Goal: Transaction & Acquisition: Purchase product/service

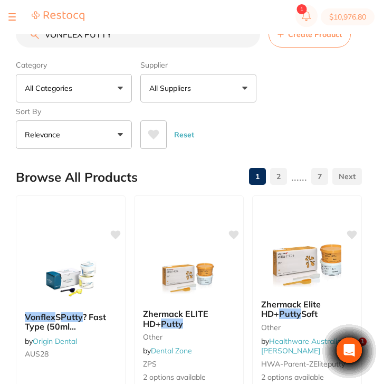
drag, startPoint x: 0, startPoint y: 0, endPoint x: 141, endPoint y: 41, distance: 146.7
click at [130, 41] on input "vONFLEX PUTTY" at bounding box center [138, 34] width 244 height 26
click at [11, 36] on div "$10,976.80 North West Dental Burni... Switch account Riaz Dental Surgery Expert…" at bounding box center [191, 175] width 383 height 350
click at [127, 35] on input "vONFLEX PUTTY" at bounding box center [138, 34] width 244 height 26
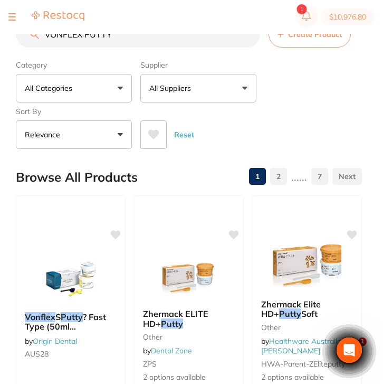
scroll to position [0, 0]
drag, startPoint x: 127, startPoint y: 35, endPoint x: 43, endPoint y: 33, distance: 84.5
click at [43, 33] on div "$10,976.80 North West Dental Burni... Switch account Riaz Dental Surgery Expert…" at bounding box center [191, 175] width 383 height 350
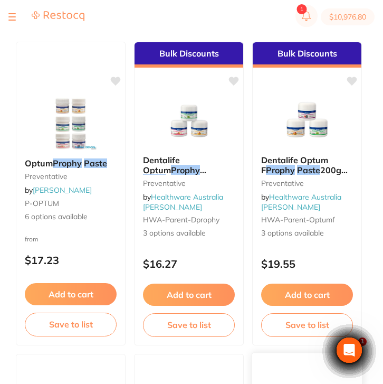
scroll to position [738, 0]
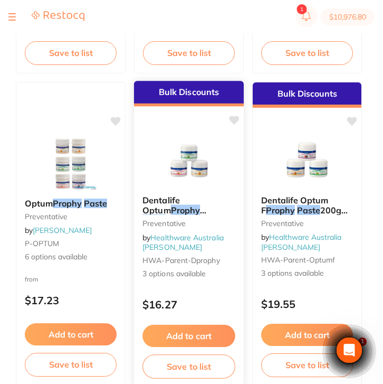
type input "trophy paste"
click at [220, 267] on div "Dentalife Optum Prophy Paste 200g Preventative by Healthware Australia Ridley H…" at bounding box center [189, 237] width 110 height 101
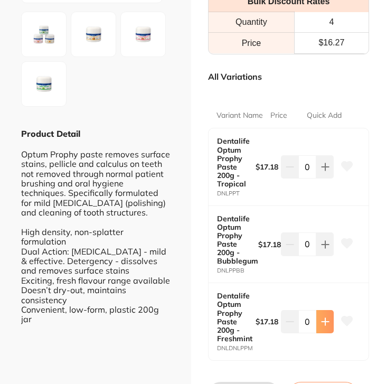
click at [326, 322] on icon at bounding box center [325, 321] width 8 height 8
type input "2"
click at [322, 163] on icon at bounding box center [325, 167] width 8 height 8
click at [322, 162] on div "Dentalife Optum Prophy Paste 200g - Tropical DNLPPT $17.18 1 Dentalife Optum Pr…" at bounding box center [288, 244] width 161 height 232
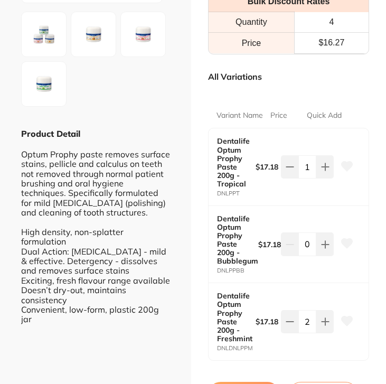
scroll to position [290, 0]
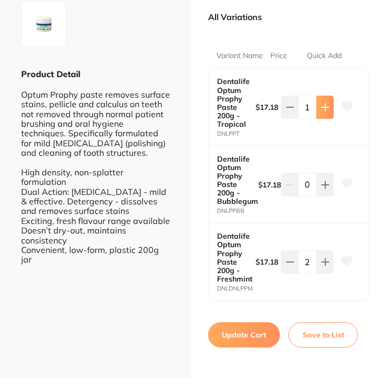
click at [324, 115] on button at bounding box center [324, 107] width 17 height 23
type input "2"
click at [254, 327] on button "Update Cart" at bounding box center [244, 334] width 72 height 25
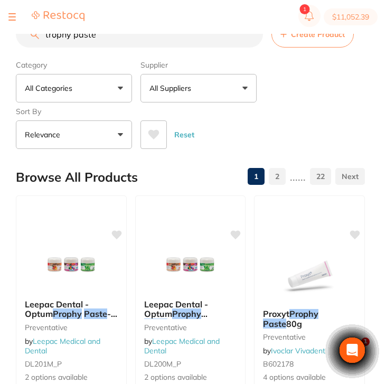
checkbox input "false"
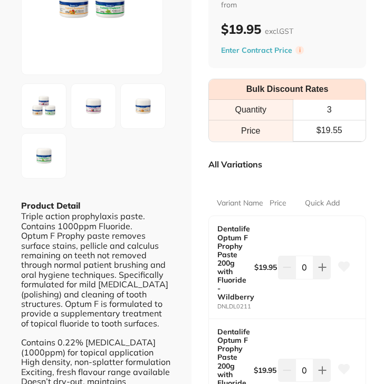
scroll to position [-2, 0]
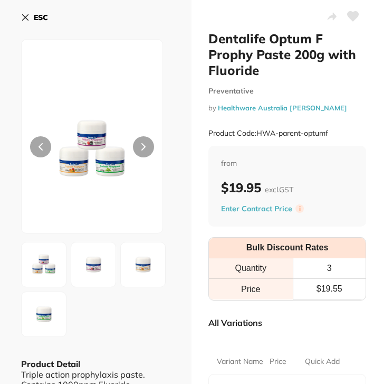
click at [27, 20] on button "ESC" at bounding box center [34, 17] width 27 height 18
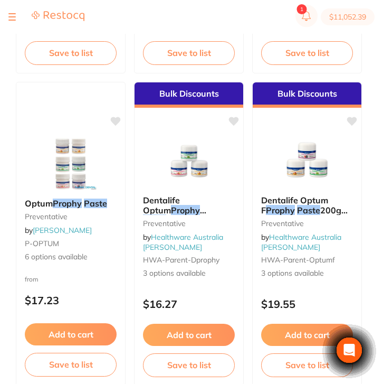
click at [23, 17] on div at bounding box center [46, 17] width 76 height 13
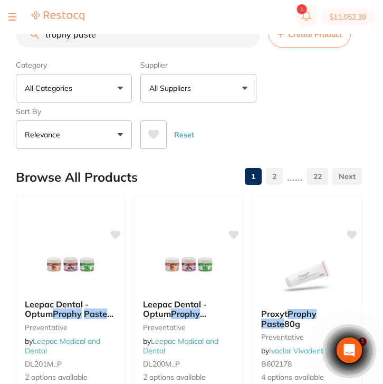
drag, startPoint x: 108, startPoint y: 39, endPoint x: 33, endPoint y: 38, distance: 75.5
click at [33, 38] on div "trophy paste Create Product" at bounding box center [189, 34] width 346 height 26
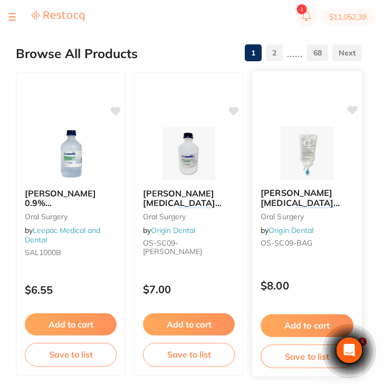
type input "irrigation 1000"
click at [343, 211] on div "Baxter Sodium Chloride 0.9% for Irrigation 1000 ml Bag oral surgery by Origin D…" at bounding box center [307, 220] width 110 height 81
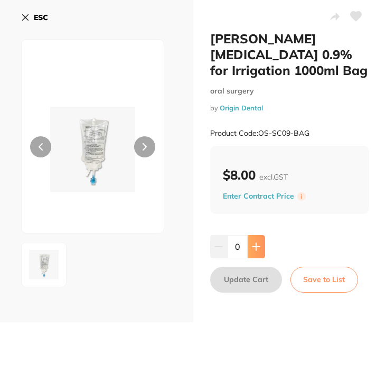
click at [256, 254] on button at bounding box center [256, 246] width 17 height 23
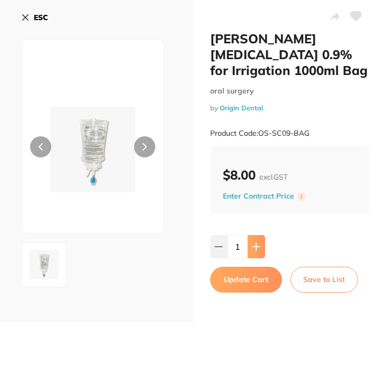
click at [256, 254] on button at bounding box center [256, 246] width 17 height 23
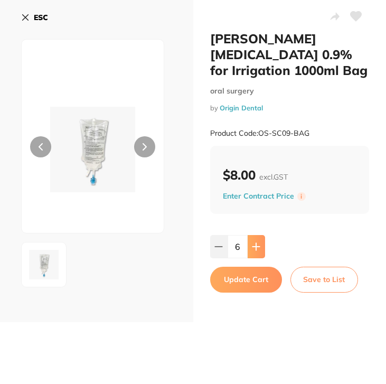
click at [256, 254] on button at bounding box center [256, 246] width 17 height 23
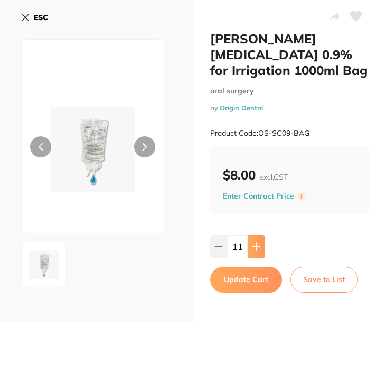
click at [256, 254] on button at bounding box center [256, 246] width 17 height 23
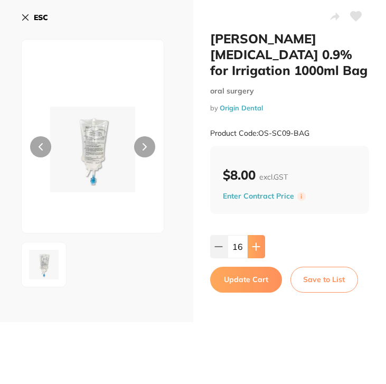
click at [256, 254] on button at bounding box center [256, 246] width 17 height 23
click at [217, 250] on icon at bounding box center [218, 246] width 8 height 8
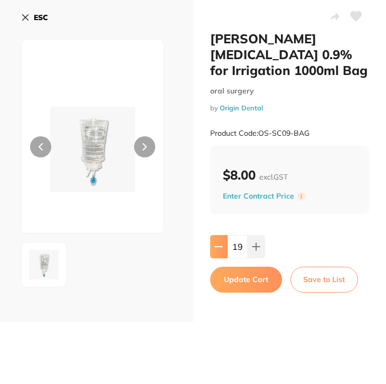
click at [217, 250] on icon at bounding box center [218, 246] width 8 height 8
click at [225, 258] on div "17" at bounding box center [237, 246] width 55 height 23
click at [222, 251] on button at bounding box center [218, 246] width 17 height 23
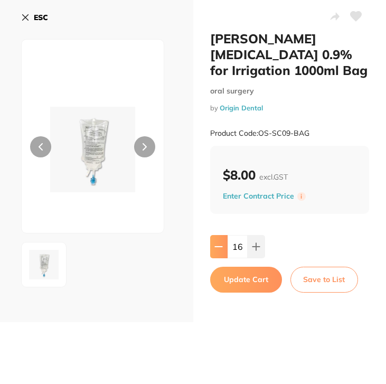
type input "15"
click at [243, 284] on button "Update Cart" at bounding box center [246, 279] width 72 height 25
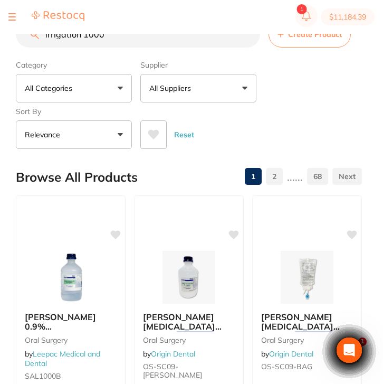
click at [119, 37] on input "irrigation 1000" at bounding box center [138, 34] width 244 height 26
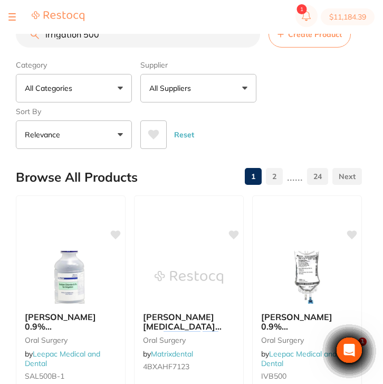
drag, startPoint x: 109, startPoint y: 36, endPoint x: 23, endPoint y: 32, distance: 86.2
click at [23, 32] on div "$11,184.39 North West Dental Burni... Switch account Riaz Dental Surgery Expert…" at bounding box center [191, 175] width 383 height 350
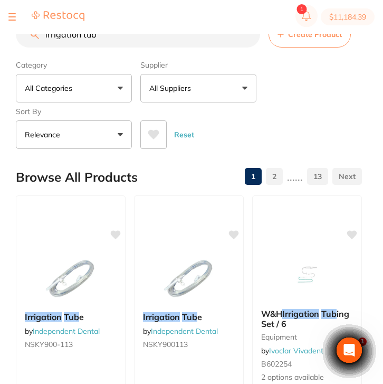
click at [185, 93] on p "All Suppliers" at bounding box center [172, 88] width 46 height 11
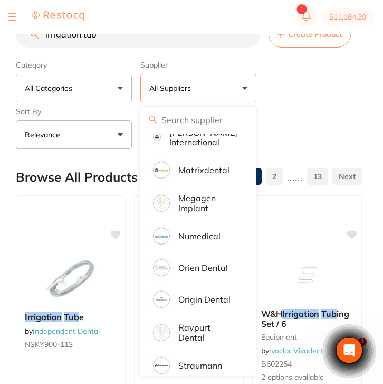
scroll to position [639, 0]
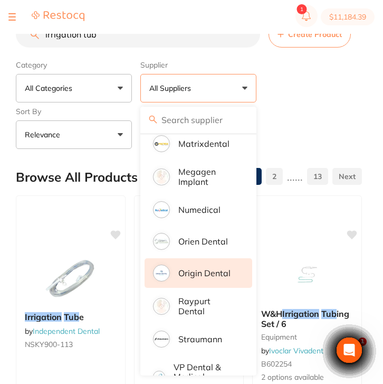
click at [214, 271] on p "Origin Dental" at bounding box center [204, 273] width 52 height 10
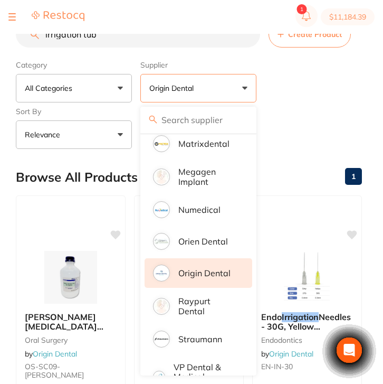
click at [335, 99] on div "Category All Categories All Categories disposables endodontics oral surgery res…" at bounding box center [189, 102] width 346 height 93
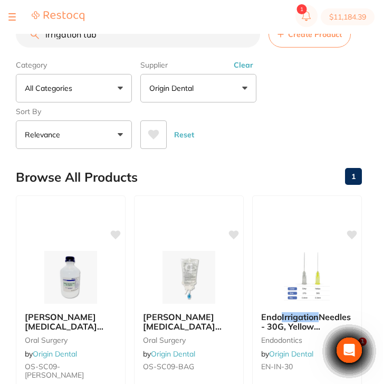
scroll to position [0, 0]
drag, startPoint x: 82, startPoint y: 38, endPoint x: 16, endPoint y: 38, distance: 66.0
click at [16, 38] on input "irrigation tub" at bounding box center [138, 34] width 244 height 26
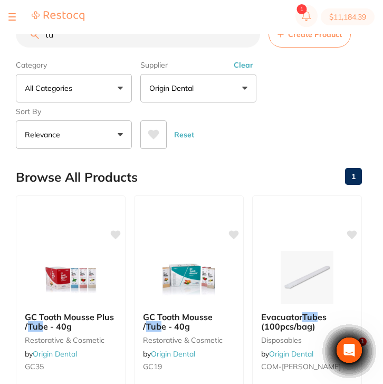
type input "t"
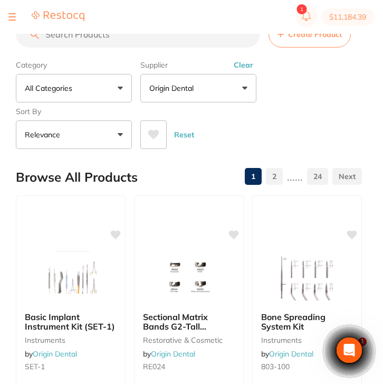
paste input "MD-CC026ST-1"
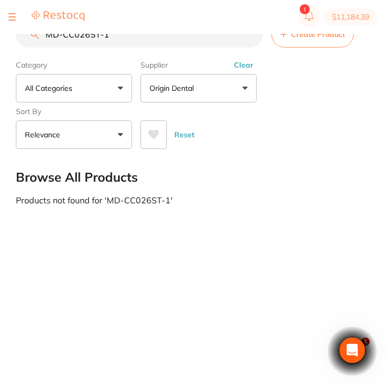
type input "MD-CC026ST-1"
click at [240, 70] on button "Clear" at bounding box center [244, 65] width 26 height 10
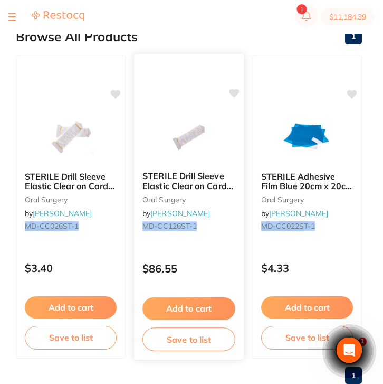
scroll to position [145, 0]
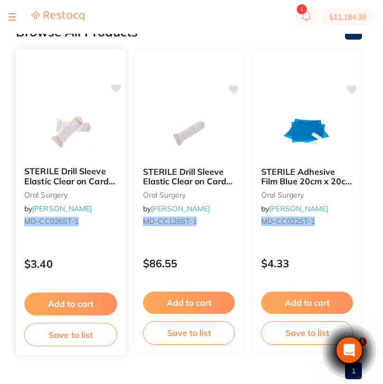
click at [68, 281] on div "STERILE Drill Sleeve Elastic Clear on Card 120cm Pack of 2 oral surgery by Henr…" at bounding box center [70, 202] width 111 height 307
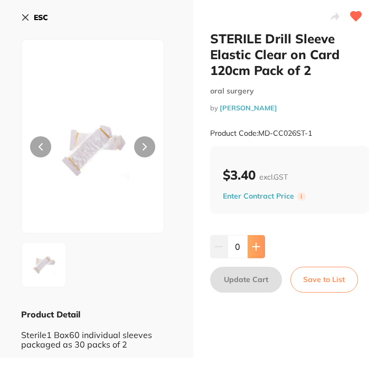
click at [252, 242] on button at bounding box center [256, 246] width 17 height 23
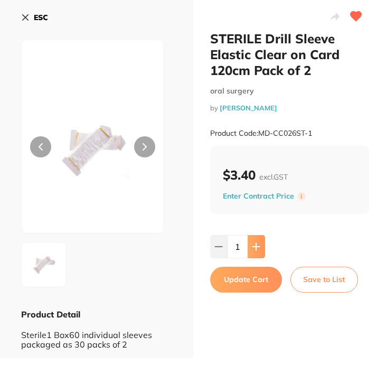
click at [252, 242] on button at bounding box center [256, 246] width 17 height 23
type input "5"
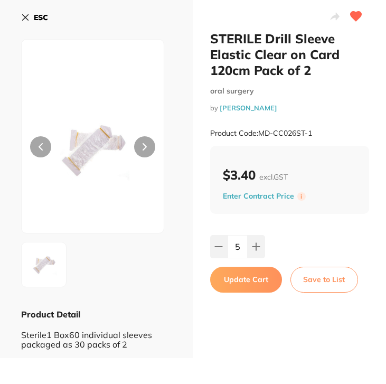
click at [253, 285] on button "Update Cart" at bounding box center [246, 279] width 72 height 25
checkbox input "false"
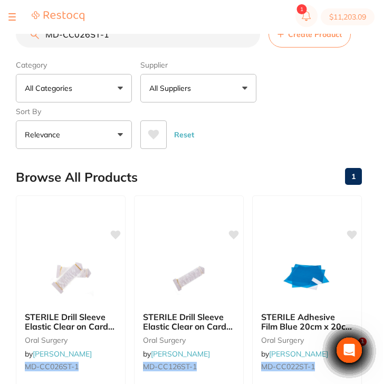
click at [187, 36] on input "MD-CC026ST-1" at bounding box center [138, 34] width 244 height 26
drag, startPoint x: 145, startPoint y: 37, endPoint x: 36, endPoint y: 36, distance: 108.3
click at [36, 36] on div "MD-CC026ST-1 Create Product" at bounding box center [189, 34] width 346 height 26
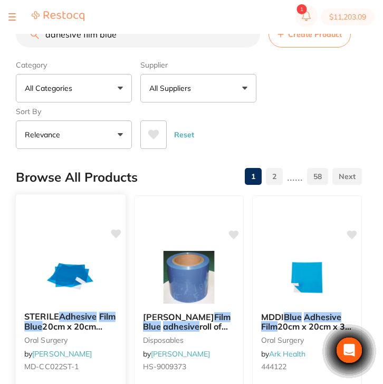
type input "adhesive film blue"
click at [70, 289] on img at bounding box center [70, 276] width 69 height 53
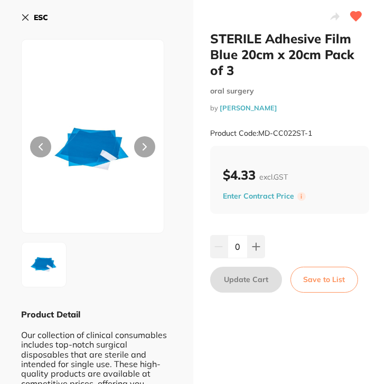
click at [26, 13] on icon at bounding box center [25, 17] width 8 height 8
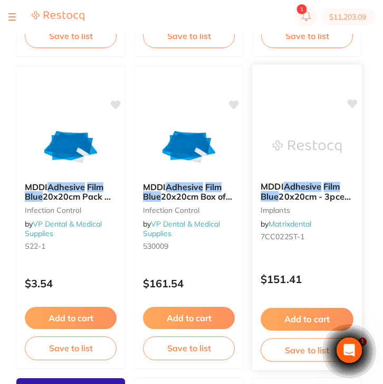
scroll to position [441, 0]
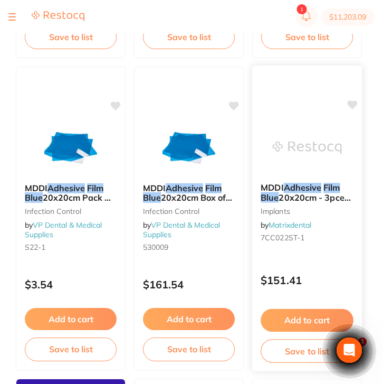
click at [335, 230] on div "MDDI Adhesive Film Blue 20x20cm - 3pce (50) implants by Matrixdental 7CC022ST-1" at bounding box center [307, 214] width 110 height 81
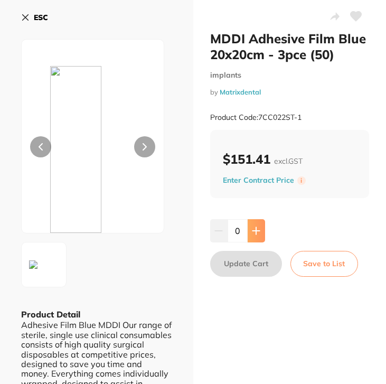
click at [255, 238] on button at bounding box center [256, 230] width 17 height 23
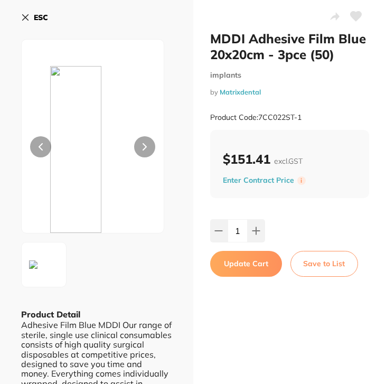
click at [254, 266] on button "Update Cart" at bounding box center [246, 263] width 72 height 25
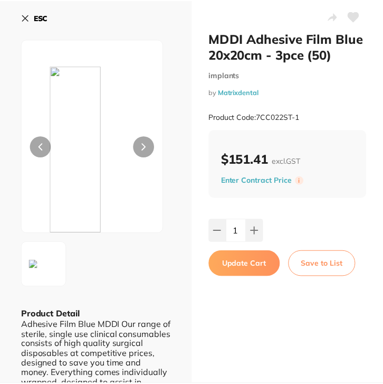
scroll to position [441, 0]
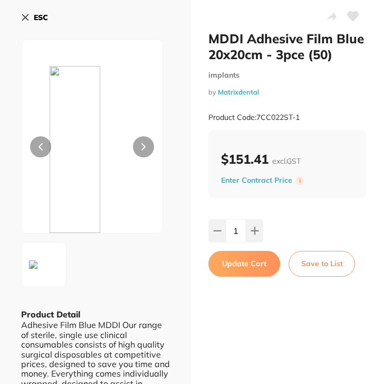
checkbox input "false"
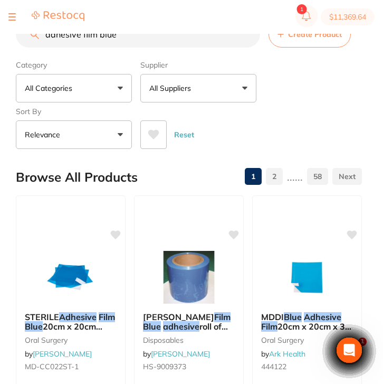
scroll to position [0, 0]
drag, startPoint x: 128, startPoint y: 42, endPoint x: 40, endPoint y: 36, distance: 88.4
click at [40, 36] on input "adhesive film blue" at bounding box center [138, 34] width 244 height 26
paste input "S-3345"
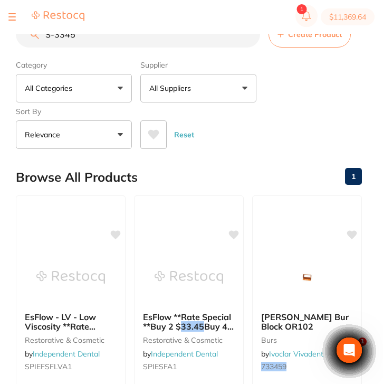
type input "S-3345"
click at [184, 101] on button "All Suppliers" at bounding box center [198, 88] width 116 height 29
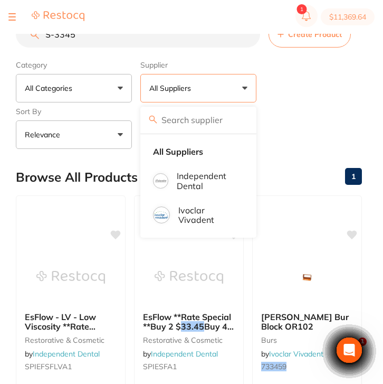
click at [130, 53] on section "S-3345 Create Product Category All Categories All Categories burs restorative &…" at bounding box center [189, 85] width 346 height 128
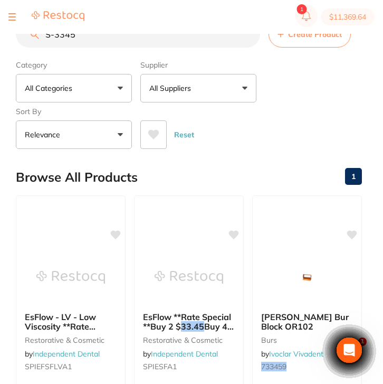
drag, startPoint x: 102, startPoint y: 45, endPoint x: 21, endPoint y: 36, distance: 81.8
click at [21, 36] on input "S-3345" at bounding box center [138, 34] width 244 height 26
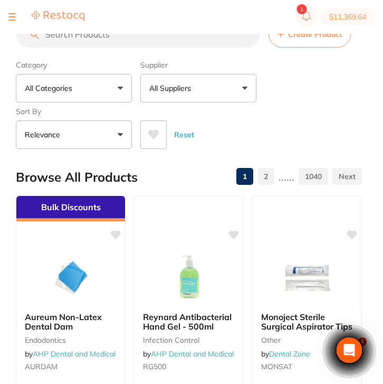
paste input "Scheu Durasoft PD - 125 x 4mm - Clear Round, 10-Pack"
type input "Scheu Durasoft PD - 125 x 4mm - Clear Round, 10-Pack"
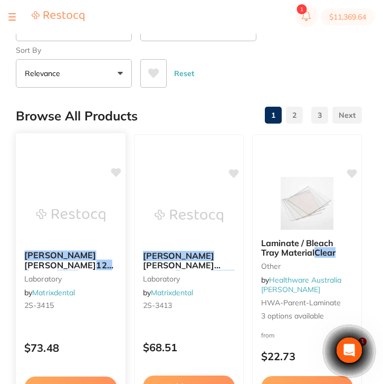
click at [66, 314] on div "SCHEU Duran 125 x 1.0mm Clear Round (10) 3415 laboratory by Matrixdental 2S-3415" at bounding box center [71, 282] width 110 height 81
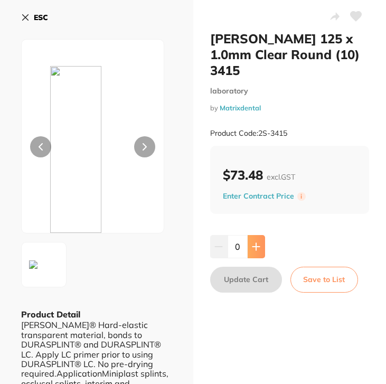
click at [253, 245] on icon at bounding box center [256, 246] width 8 height 8
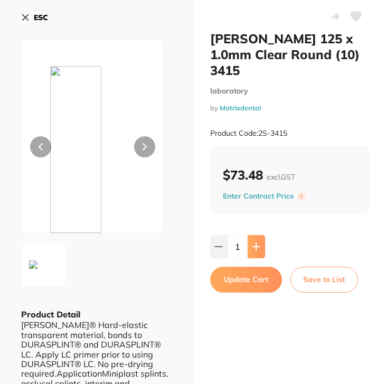
type input "1"
click at [255, 273] on button "Update Cart" at bounding box center [246, 279] width 72 height 25
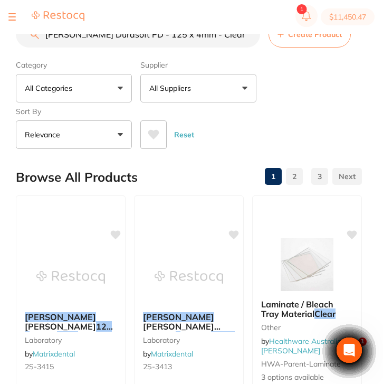
click at [245, 34] on input "Scheu Durasoft PD - 125 x 4mm - Clear Round, 10-Pack" at bounding box center [138, 34] width 244 height 26
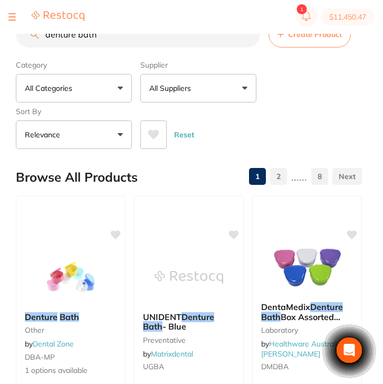
type input "denture bath"
click at [191, 96] on button "All Suppliers" at bounding box center [198, 88] width 116 height 29
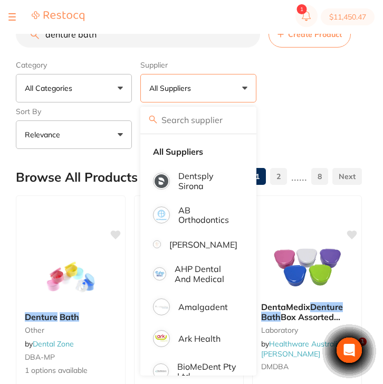
click at [212, 83] on button "All Suppliers" at bounding box center [198, 88] width 116 height 29
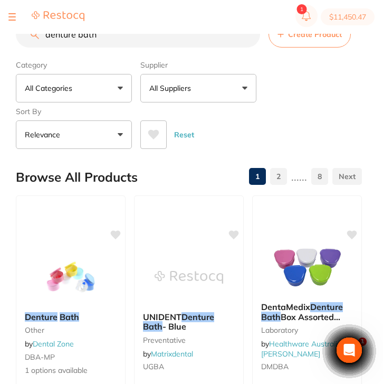
click at [212, 83] on button "All Suppliers" at bounding box center [198, 88] width 116 height 29
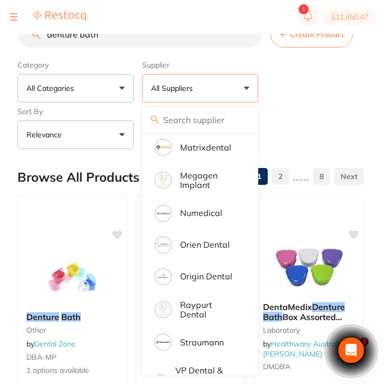
scroll to position [694, 0]
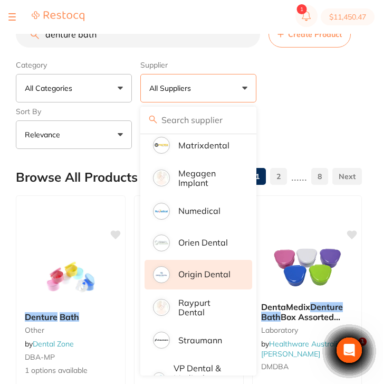
click at [218, 278] on p "Origin Dental" at bounding box center [204, 274] width 52 height 10
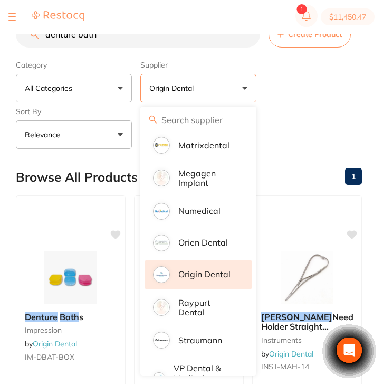
click at [345, 78] on div "Category All Categories All Categories impression instruments Clear Category fa…" at bounding box center [189, 102] width 346 height 93
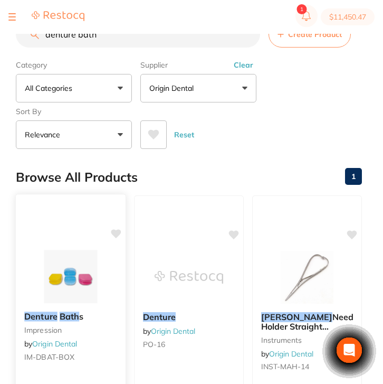
click at [67, 324] on div "Denture Bath s impression by Origin Dental IM-DBAT-BOX" at bounding box center [71, 338] width 110 height 71
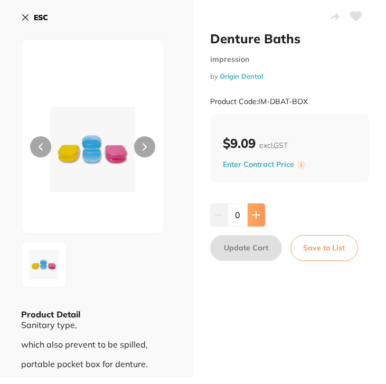
click at [258, 208] on button at bounding box center [256, 214] width 17 height 23
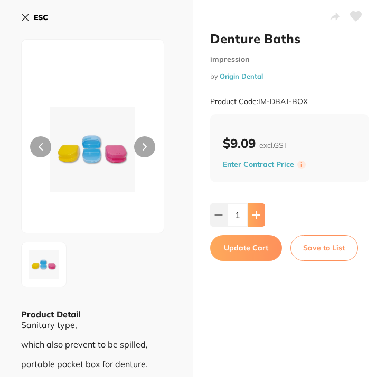
click at [258, 208] on button at bounding box center [256, 214] width 17 height 23
type input "2"
click at [255, 251] on button "Update Cart" at bounding box center [246, 247] width 72 height 25
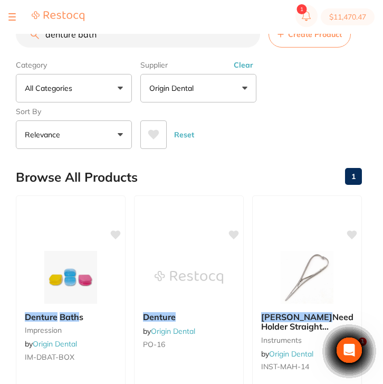
click at [109, 41] on input "denture bath" at bounding box center [138, 34] width 244 height 26
drag, startPoint x: 118, startPoint y: 37, endPoint x: 34, endPoint y: 36, distance: 84.0
click at [34, 36] on div "denture bath Create Product" at bounding box center [189, 34] width 346 height 26
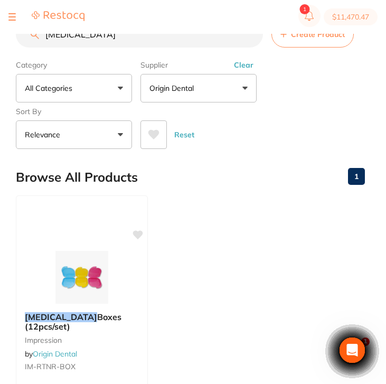
scroll to position [462, 0]
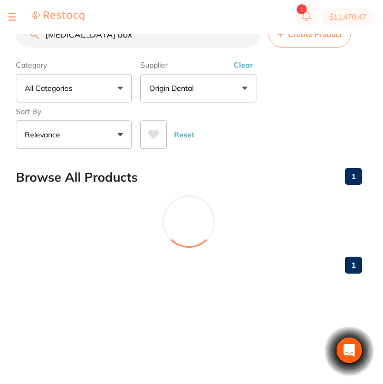
type input "retainer box"
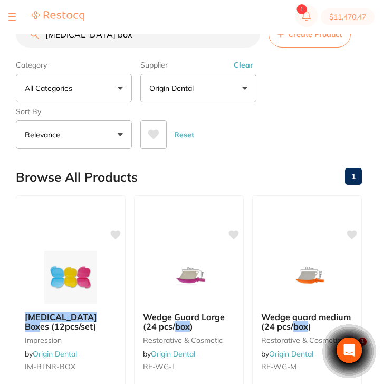
click at [98, 315] on b "Retainer Box es (12pcs/set)" at bounding box center [71, 322] width 92 height 20
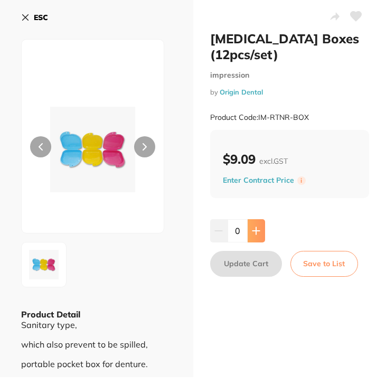
click at [253, 237] on button at bounding box center [256, 230] width 17 height 23
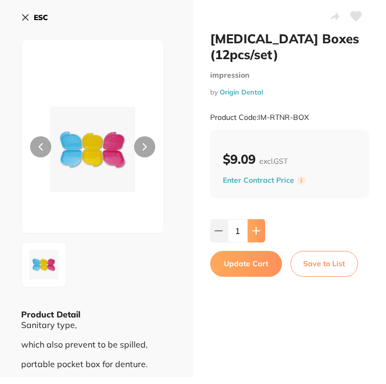
click at [257, 239] on button at bounding box center [256, 230] width 17 height 23
type input "2"
click at [259, 270] on button "Update Cart" at bounding box center [246, 263] width 72 height 25
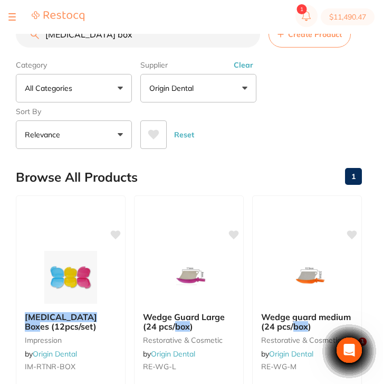
click at [15, 20] on div at bounding box center [11, 17] width 7 height 13
click at [11, 16] on button at bounding box center [11, 16] width 7 height 1
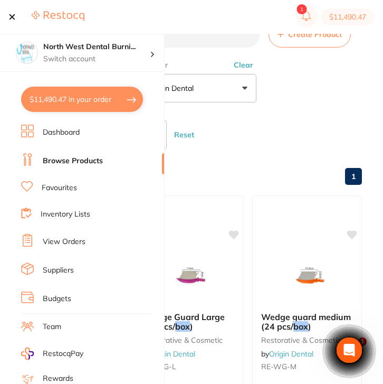
click at [80, 241] on link "View Orders" at bounding box center [64, 242] width 43 height 11
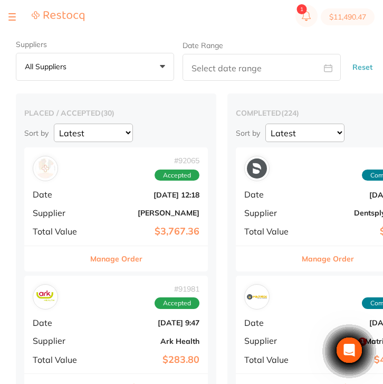
click at [13, 18] on div at bounding box center [11, 17] width 7 height 13
click at [12, 17] on button at bounding box center [11, 16] width 7 height 1
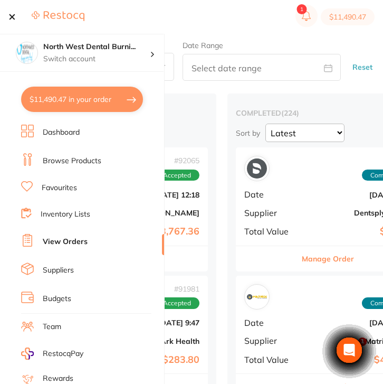
click at [76, 98] on button "$11,490.47 in your order" at bounding box center [82, 99] width 122 height 25
checkbox input "true"
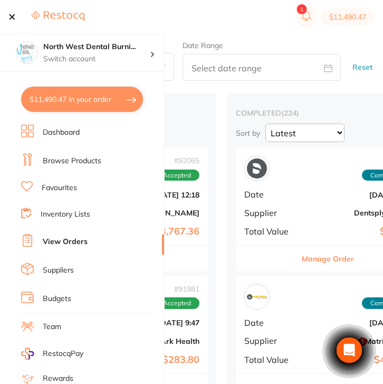
checkbox input "true"
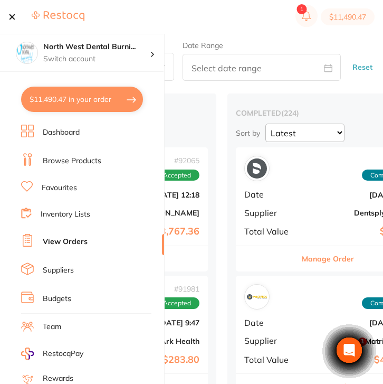
checkbox input "true"
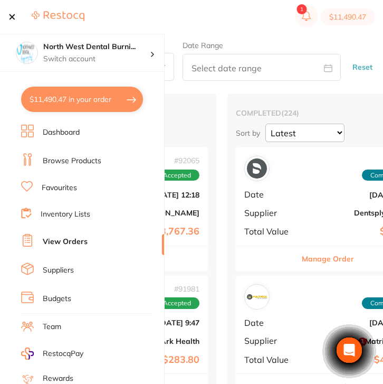
checkbox input "true"
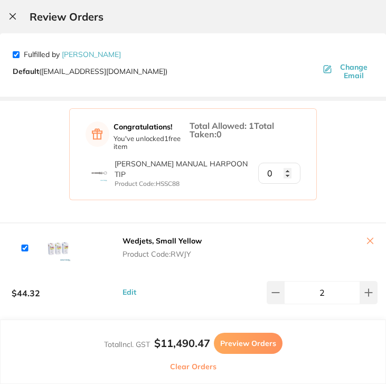
click at [10, 13] on icon at bounding box center [13, 16] width 6 height 6
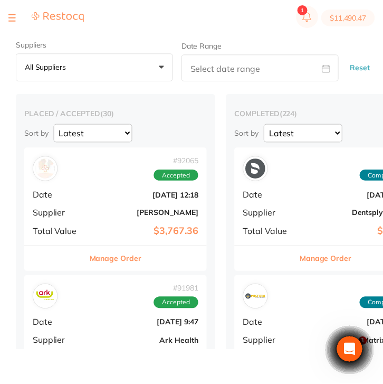
scroll to position [1, 0]
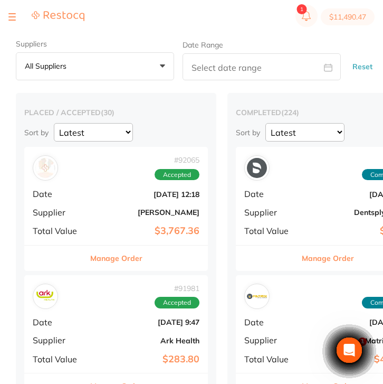
click at [14, 23] on section "$11,490.47" at bounding box center [191, 17] width 383 height 34
click at [13, 16] on button at bounding box center [11, 16] width 7 height 1
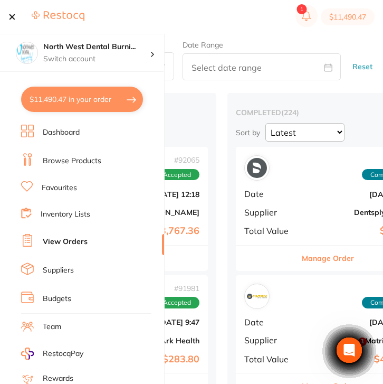
click at [80, 158] on link "Browse Products" at bounding box center [72, 161] width 59 height 11
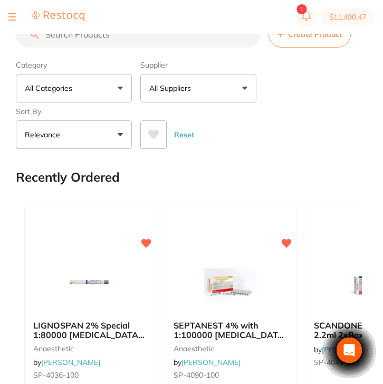
click at [169, 44] on input "search" at bounding box center [138, 34] width 244 height 26
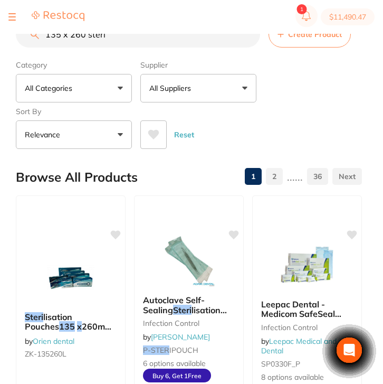
type input "135 x 260 steri"
click at [199, 99] on button "All Suppliers" at bounding box center [198, 88] width 116 height 29
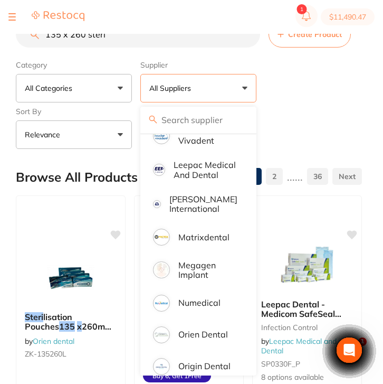
scroll to position [587, 0]
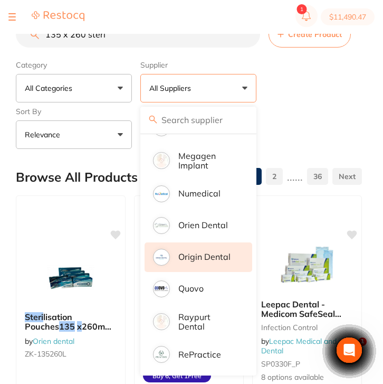
click at [209, 261] on p "Origin Dental" at bounding box center [204, 257] width 52 height 10
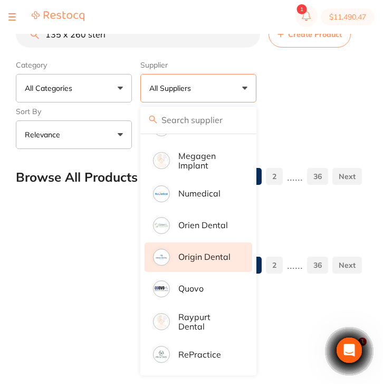
scroll to position [0, 0]
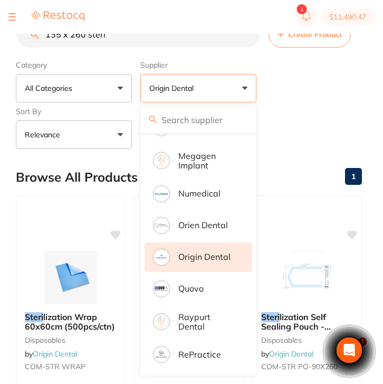
click at [330, 81] on div "Category All Categories All Categories disposables Clear Category false All Cat…" at bounding box center [189, 102] width 346 height 93
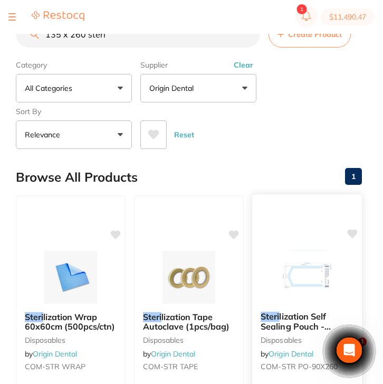
scroll to position [155, 0]
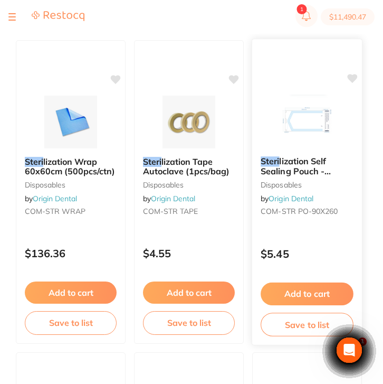
click at [317, 241] on div "$5.45" at bounding box center [307, 251] width 110 height 29
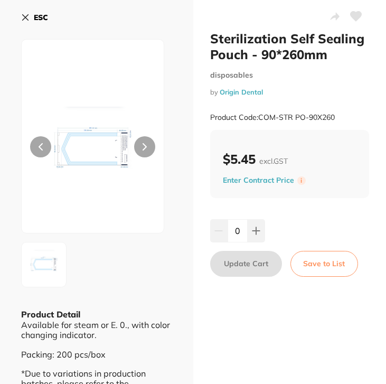
click at [30, 18] on button "ESC" at bounding box center [34, 17] width 27 height 18
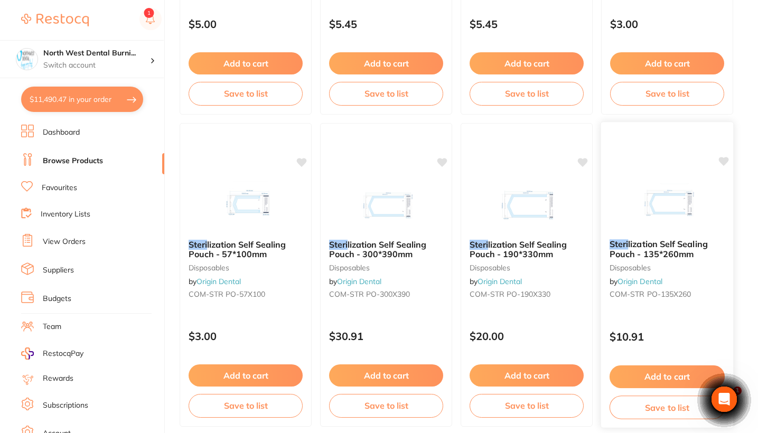
click at [383, 307] on div "Steri lization Self Sealing Pouch - 135*260mm disposables by Origin Dental COM-…" at bounding box center [667, 271] width 132 height 81
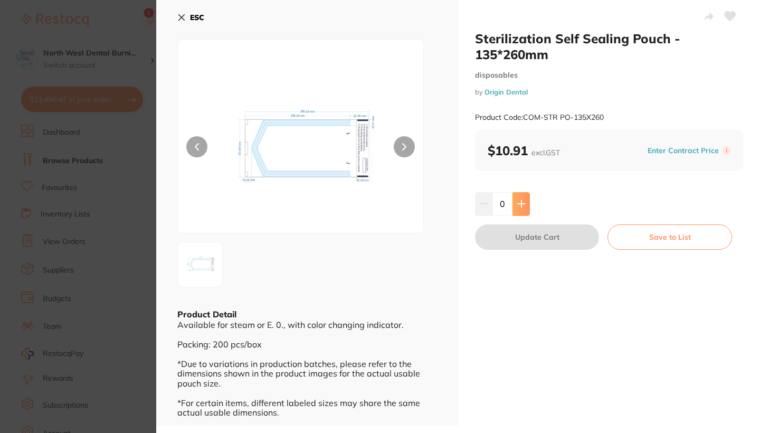
click at [383, 206] on icon at bounding box center [522, 204] width 8 height 8
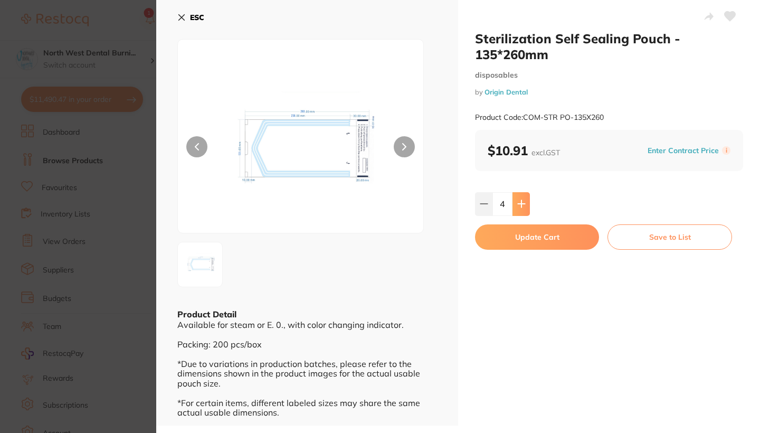
type input "5"
click at [383, 225] on button "Update Cart" at bounding box center [537, 236] width 124 height 25
checkbox input "false"
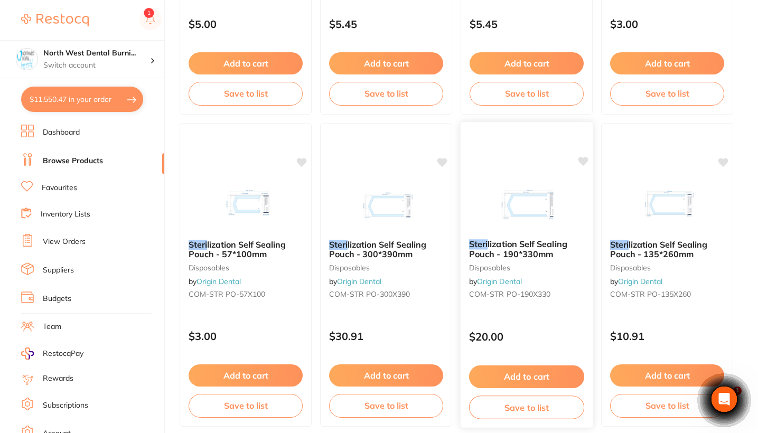
click at [383, 194] on img at bounding box center [526, 203] width 69 height 53
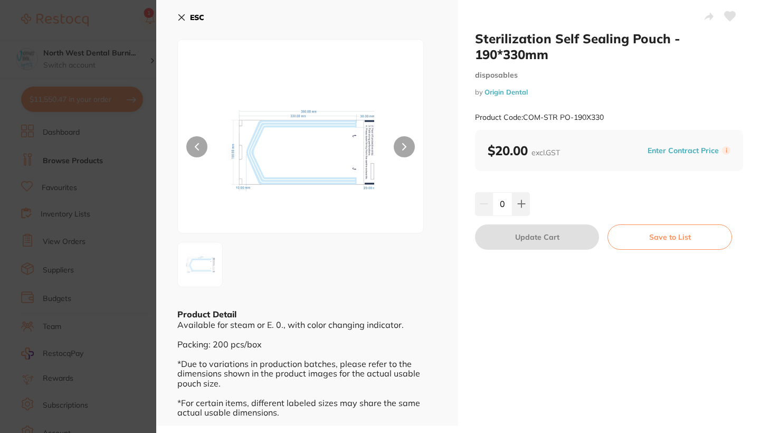
click at [63, 228] on section "Sterilization Self Sealing Pouch - 190*330mm disposables by Origin Dental Produ…" at bounding box center [380, 216] width 760 height 433
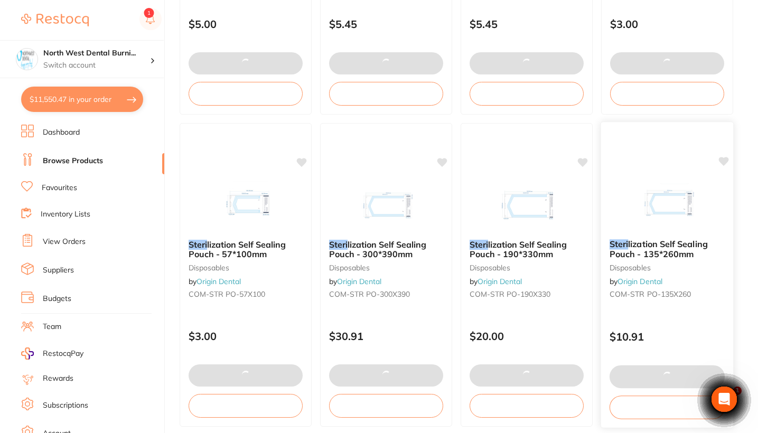
click at [383, 285] on div "Steri lization Self Sealing Pouch - 135*260mm disposables by Origin Dental COM-…" at bounding box center [667, 271] width 132 height 81
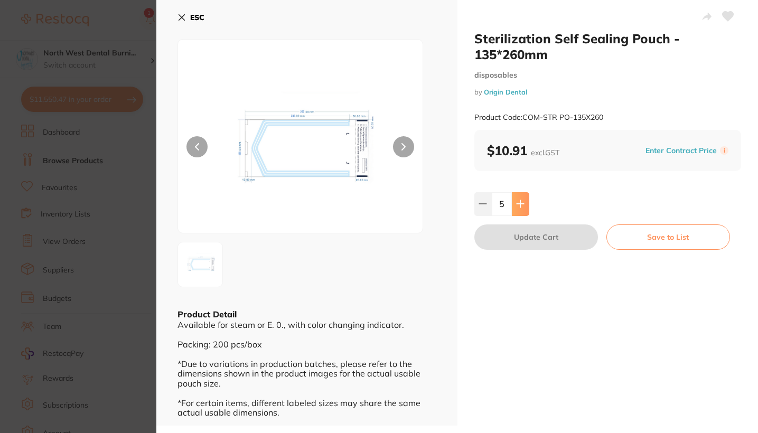
click at [383, 206] on icon at bounding box center [520, 204] width 8 height 8
type input "6"
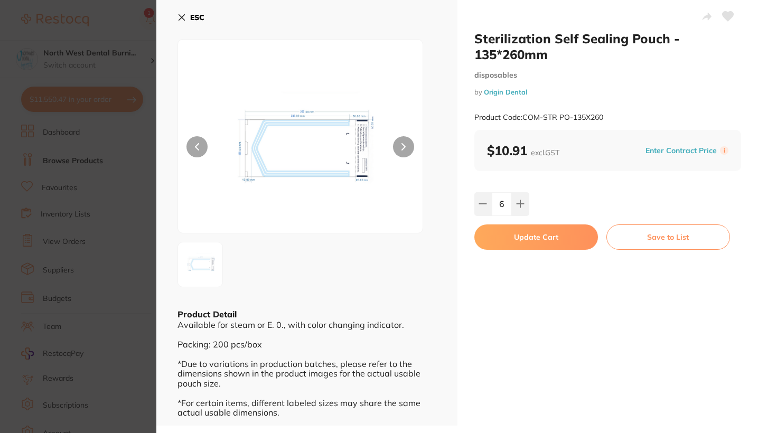
click at [383, 244] on button "Update Cart" at bounding box center [536, 236] width 124 height 25
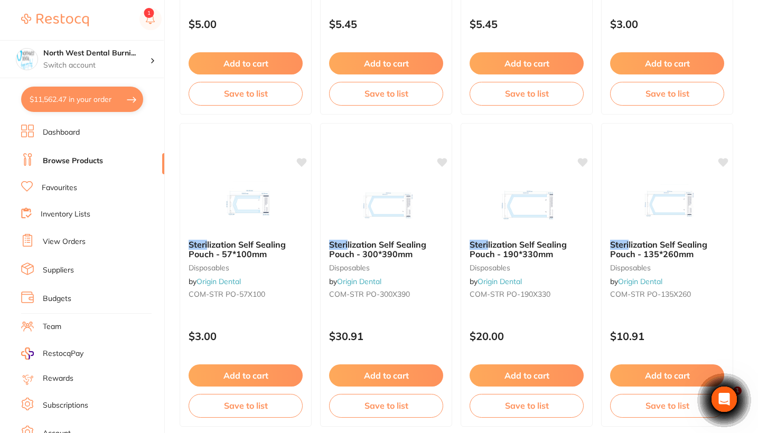
type input "6"
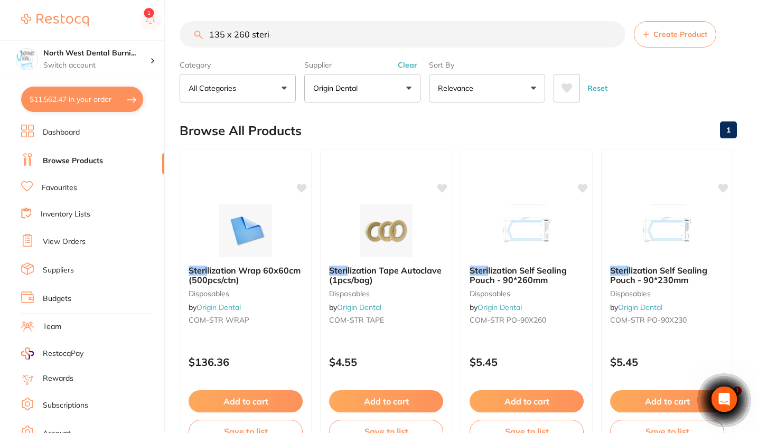
drag, startPoint x: 248, startPoint y: 37, endPoint x: 193, endPoint y: 36, distance: 55.4
click at [193, 36] on input "135 x 260 steri" at bounding box center [403, 34] width 446 height 26
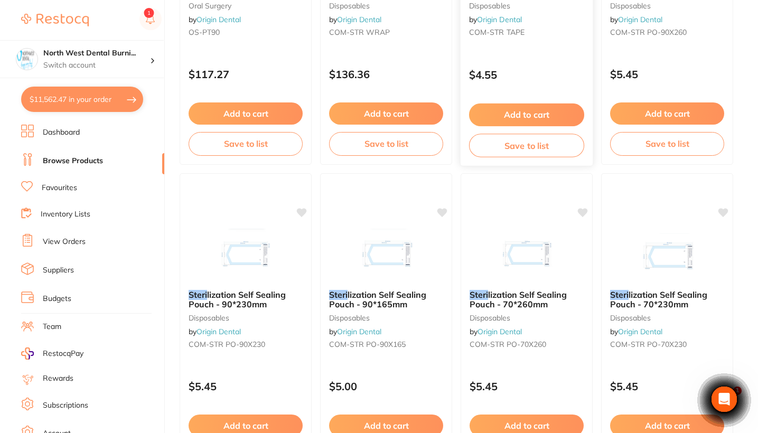
scroll to position [288, 0]
type input "90 x 165 steri"
click at [383, 328] on div "Steri lization Self Sealing Pouch - 90*165mm disposables by Origin Dental COM-S…" at bounding box center [386, 320] width 132 height 81
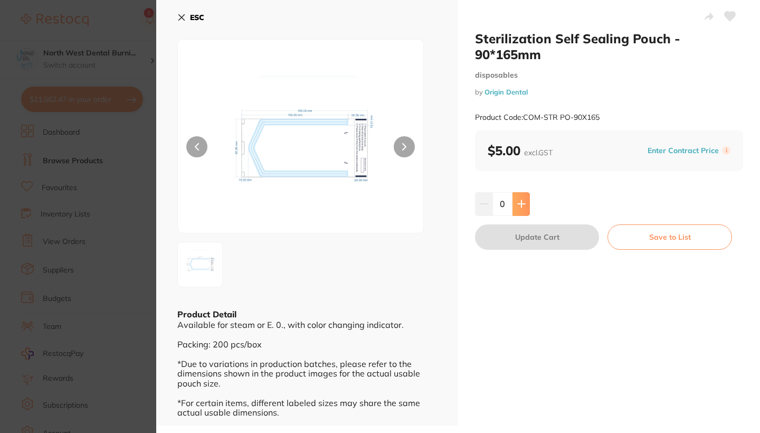
click at [383, 203] on icon at bounding box center [521, 204] width 7 height 7
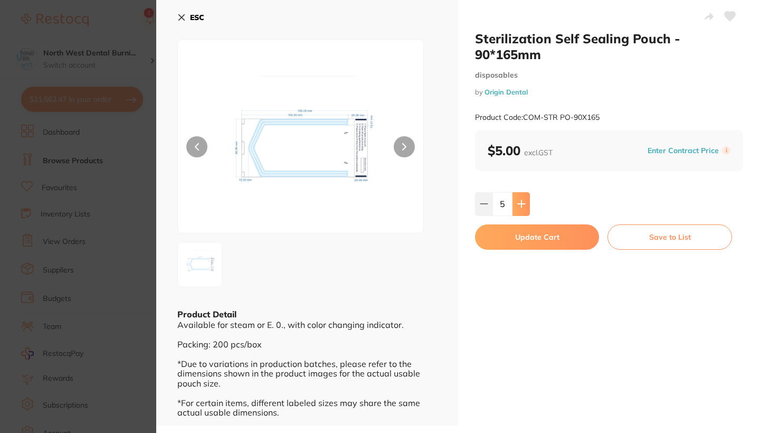
click at [383, 203] on icon at bounding box center [521, 204] width 7 height 7
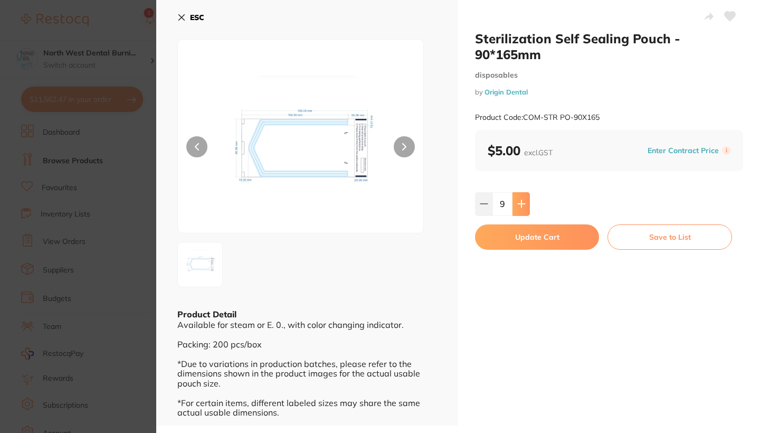
type input "10"
click at [383, 235] on button "Update Cart" at bounding box center [537, 236] width 124 height 25
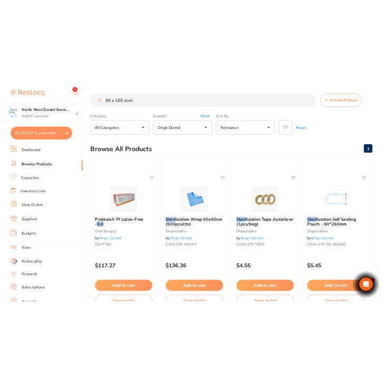
scroll to position [288, 0]
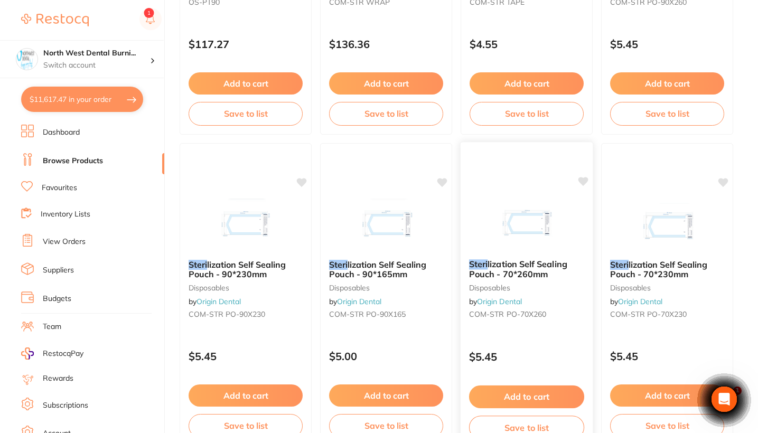
scroll to position [320, 0]
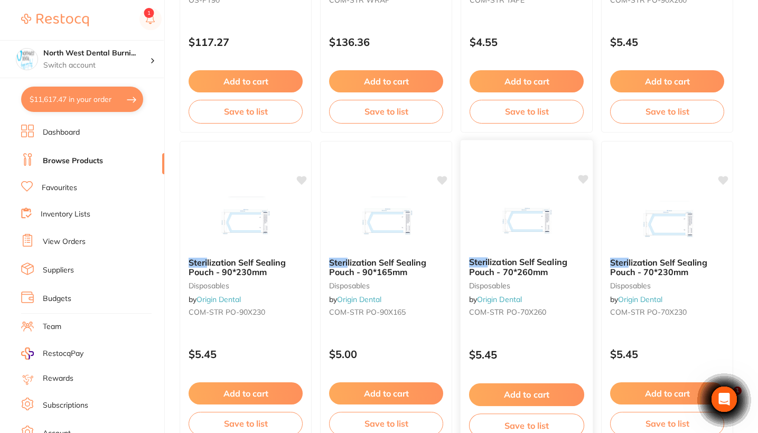
click at [570, 338] on div "Steri lization Self Sealing Pouch - 70*260mm disposables by Origin Dental COM-S…" at bounding box center [527, 292] width 134 height 307
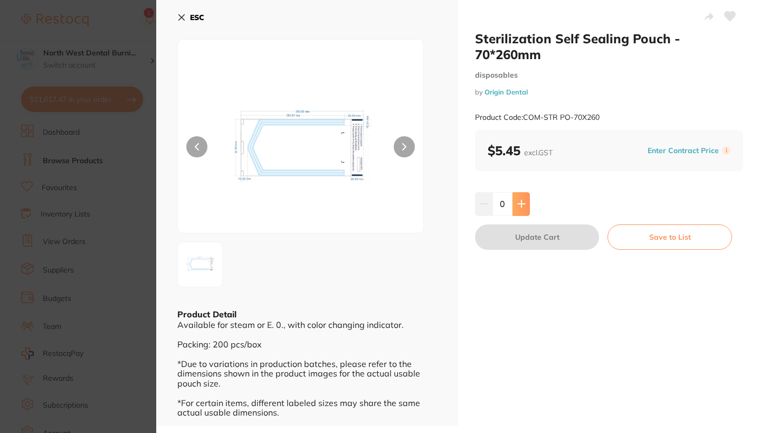
click at [518, 204] on icon at bounding box center [521, 204] width 7 height 7
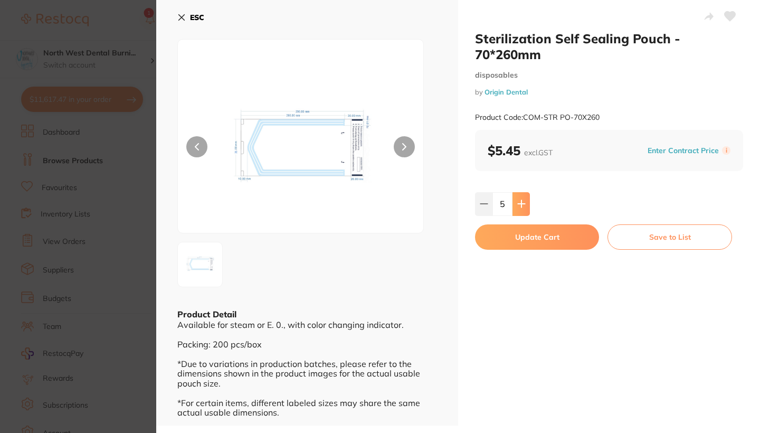
click at [518, 204] on icon at bounding box center [521, 204] width 7 height 7
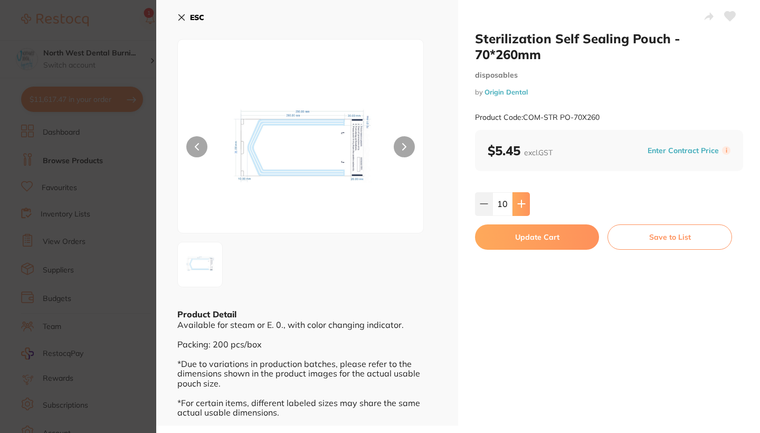
click at [518, 204] on icon at bounding box center [521, 204] width 7 height 7
type input "12"
click at [519, 231] on button "Update Cart" at bounding box center [537, 236] width 124 height 25
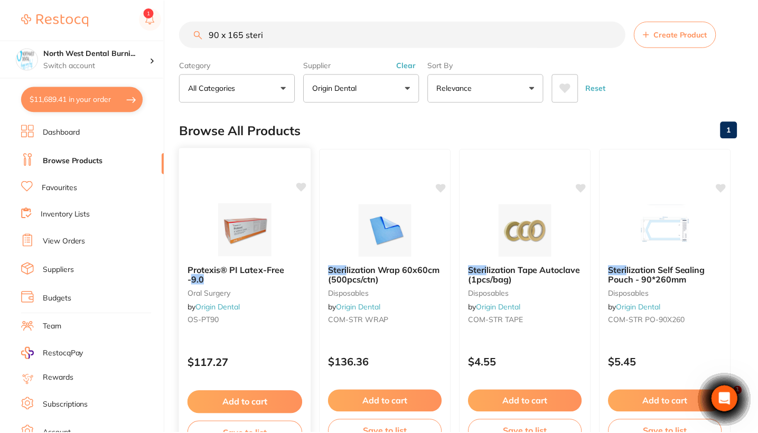
scroll to position [320, 0]
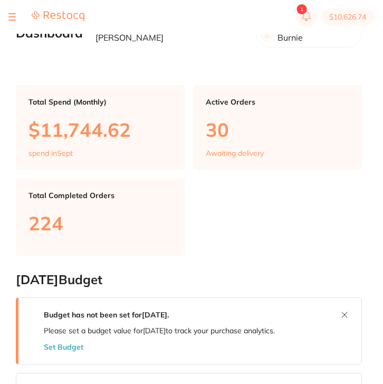
click at [13, 16] on button at bounding box center [11, 16] width 7 height 1
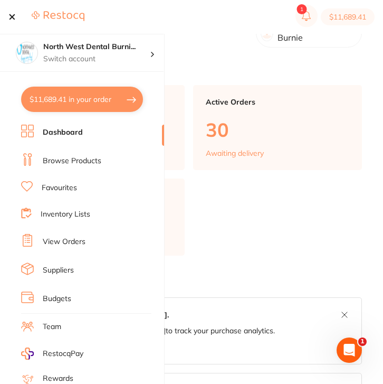
click at [89, 104] on button "$11,689.41 in your order" at bounding box center [82, 99] width 122 height 25
checkbox input "true"
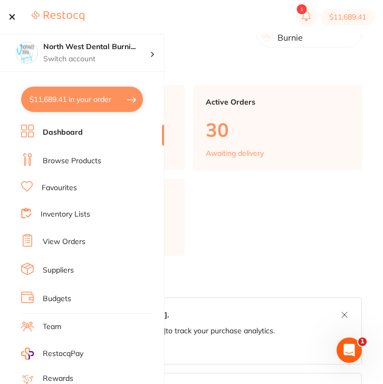
checkbox input "true"
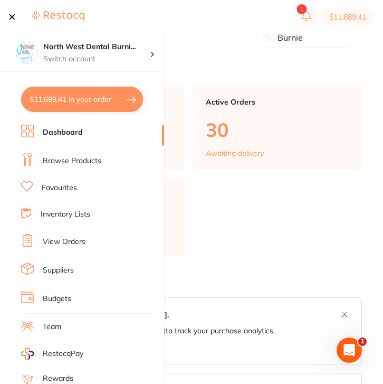
checkbox input "true"
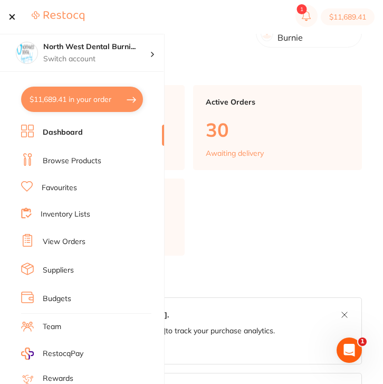
checkbox input "true"
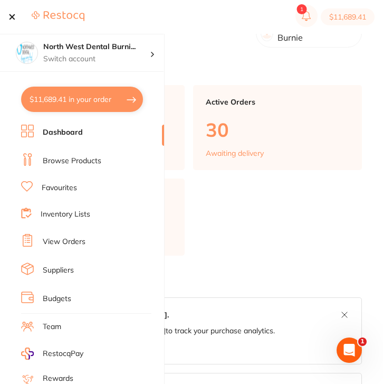
checkbox input "true"
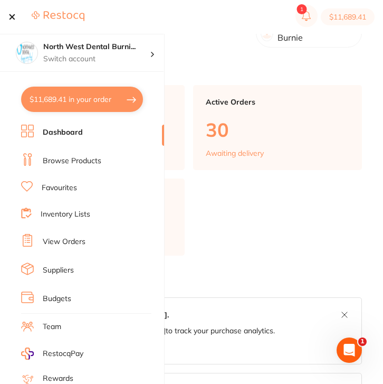
checkbox input "true"
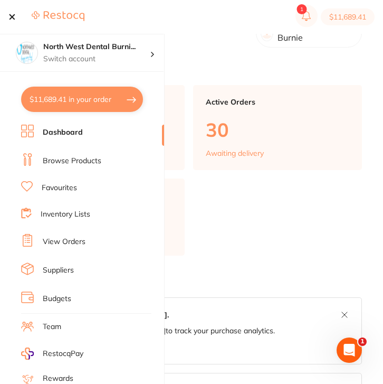
checkbox input "true"
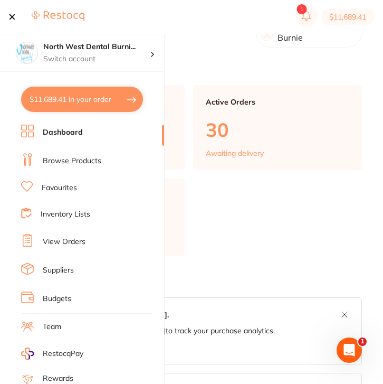
checkbox input "true"
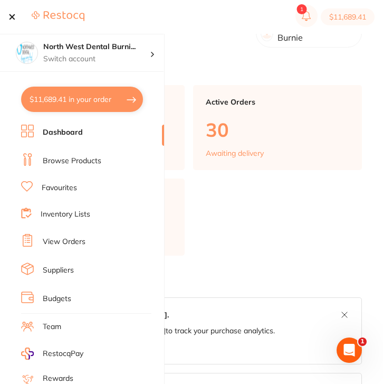
checkbox input "true"
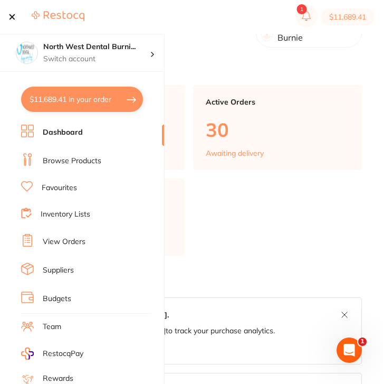
checkbox input "true"
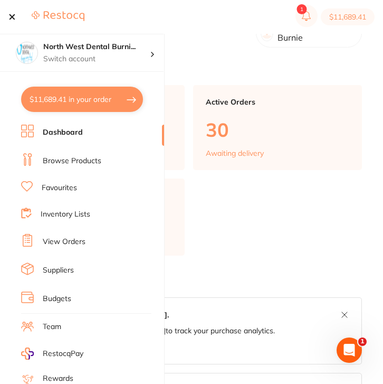
checkbox input "true"
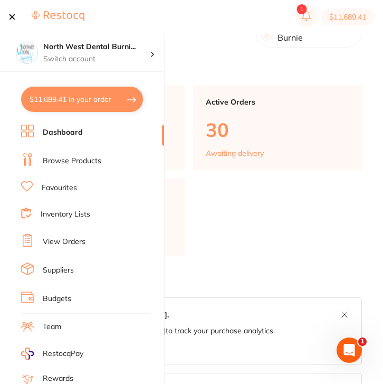
checkbox input "true"
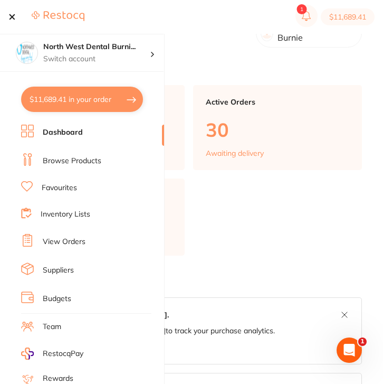
checkbox input "true"
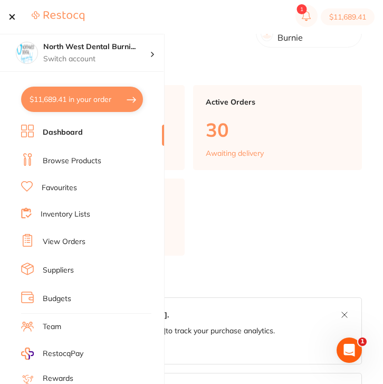
checkbox input "true"
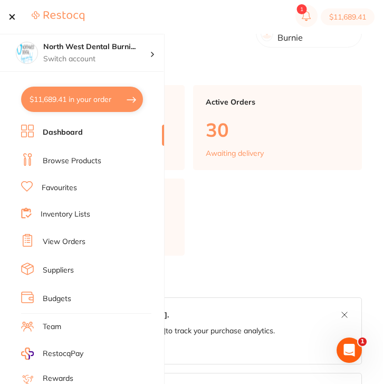
checkbox input "true"
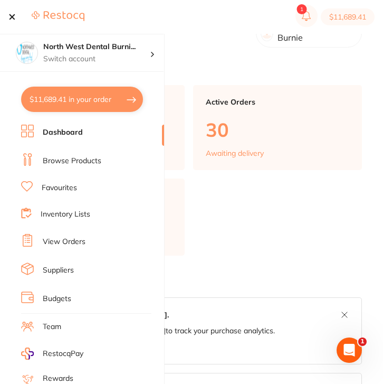
checkbox input "true"
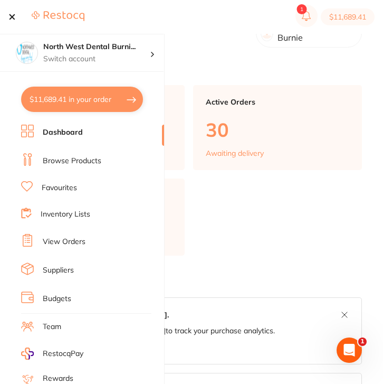
checkbox input "true"
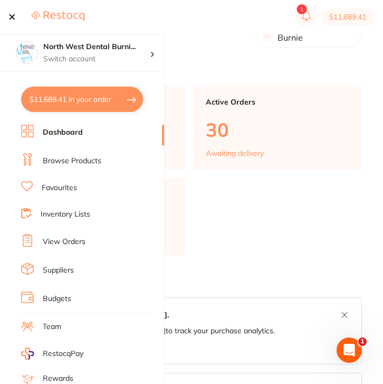
checkbox input "true"
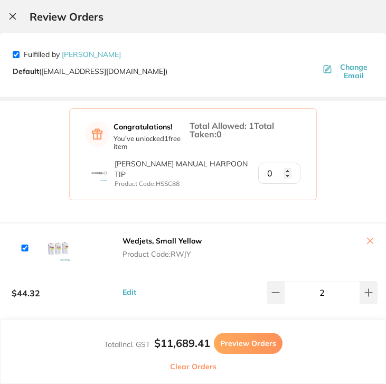
click at [16, 15] on icon at bounding box center [12, 16] width 8 height 8
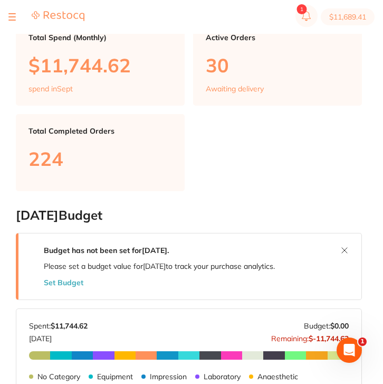
scroll to position [42, 0]
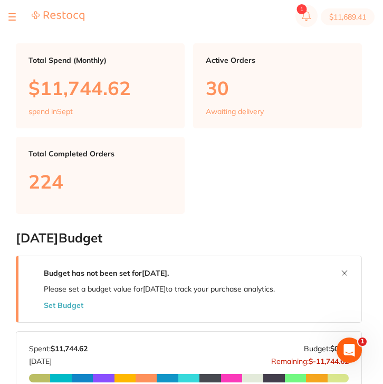
click at [13, 21] on div at bounding box center [11, 17] width 7 height 13
click at [12, 17] on button at bounding box center [11, 16] width 7 height 1
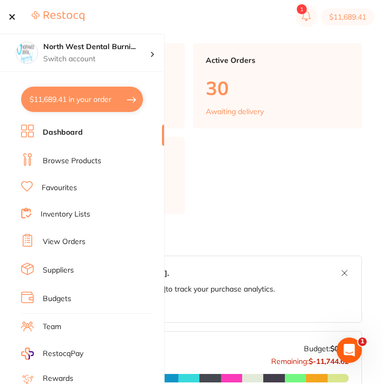
click at [89, 162] on link "Browse Products" at bounding box center [72, 161] width 59 height 11
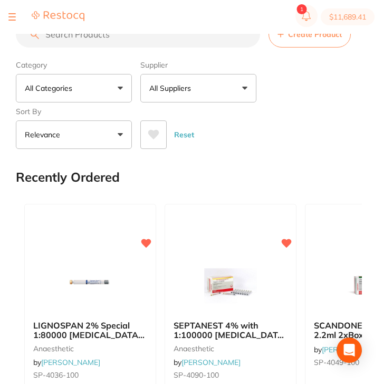
click at [178, 30] on section "$11,689.41" at bounding box center [191, 17] width 383 height 34
click at [177, 42] on input "search" at bounding box center [138, 34] width 244 height 26
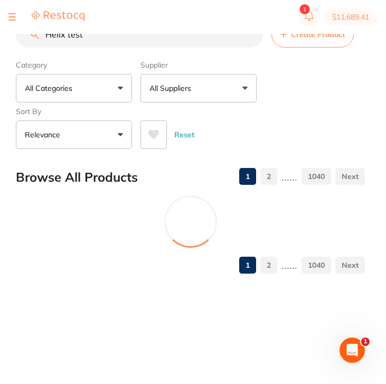
type input "Helix test"
click at [220, 95] on button "All Suppliers" at bounding box center [198, 88] width 116 height 29
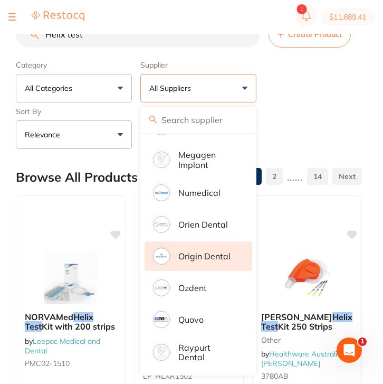
click at [209, 254] on p "Origin Dental" at bounding box center [204, 256] width 52 height 10
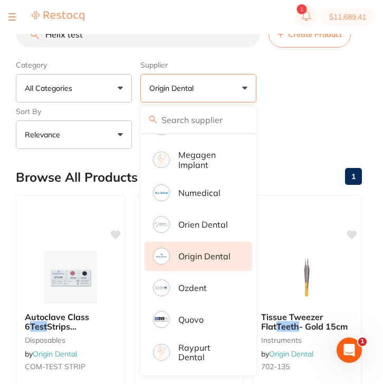
click at [326, 111] on div "Category All Categories All Categories disposables education instruments miscel…" at bounding box center [189, 102] width 346 height 93
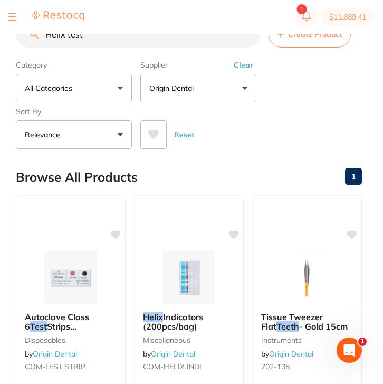
click at [244, 68] on button "Clear" at bounding box center [244, 65] width 26 height 10
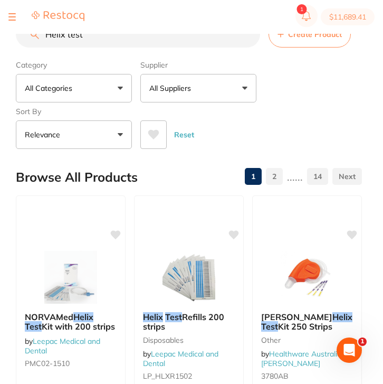
click at [193, 89] on p "All Suppliers" at bounding box center [172, 88] width 46 height 11
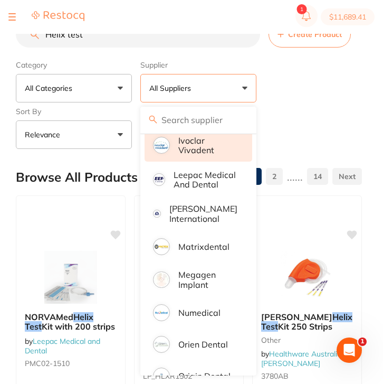
scroll to position [637, 0]
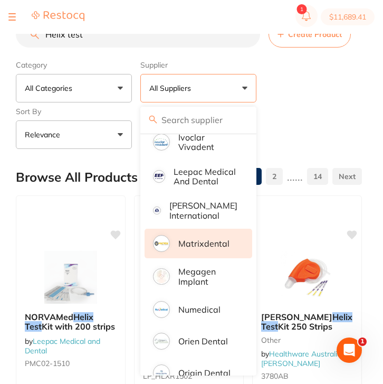
click at [205, 248] on p "Matrixdental" at bounding box center [203, 244] width 51 height 10
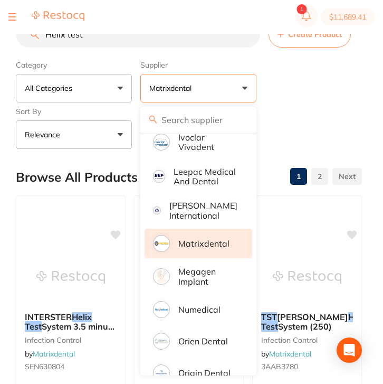
click at [311, 106] on div "Category All Categories All Categories disposables infection control instrument…" at bounding box center [189, 102] width 346 height 93
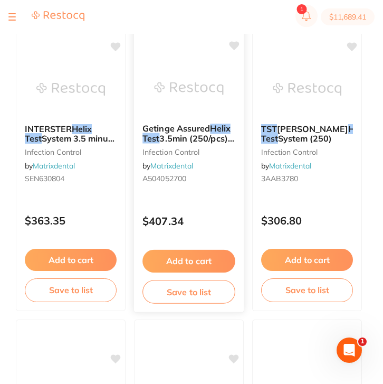
scroll to position [188, 0]
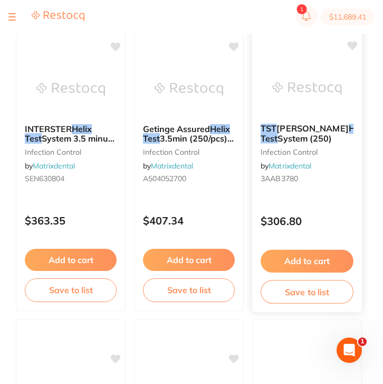
click at [312, 189] on div "TST Browne Helix Test System (250) infection control by Matrixdental 3AAB3780" at bounding box center [307, 155] width 110 height 81
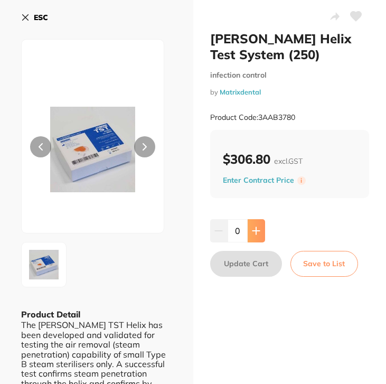
click at [252, 234] on icon at bounding box center [256, 231] width 8 height 8
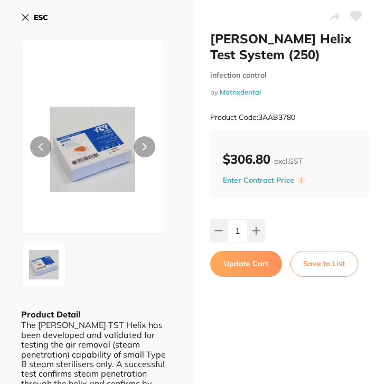
click at [252, 260] on button "Update Cart" at bounding box center [246, 263] width 72 height 25
checkbox input "false"
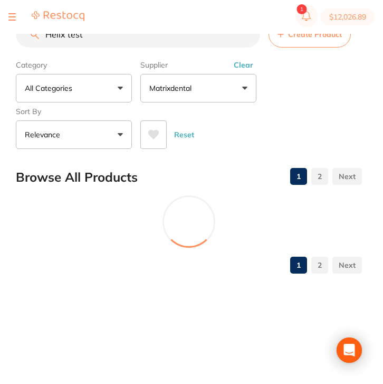
click at [242, 66] on button "Clear" at bounding box center [244, 65] width 26 height 10
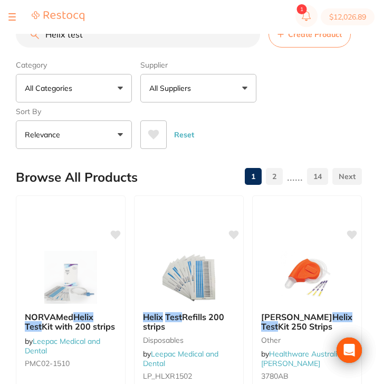
drag, startPoint x: 114, startPoint y: 44, endPoint x: 22, endPoint y: 35, distance: 92.8
click at [22, 35] on input "Helix test" at bounding box center [138, 34] width 244 height 26
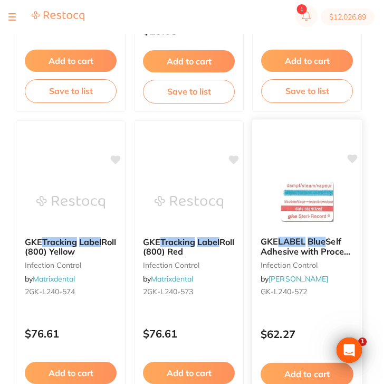
scroll to position [427, 0]
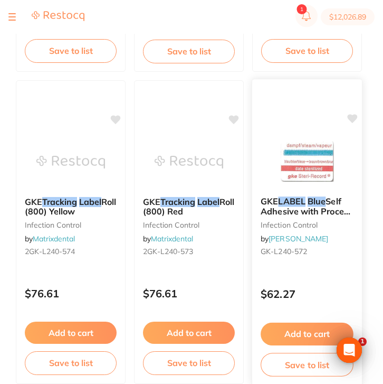
type input "tracking label blue"
click at [308, 279] on div "$62.27" at bounding box center [307, 291] width 110 height 29
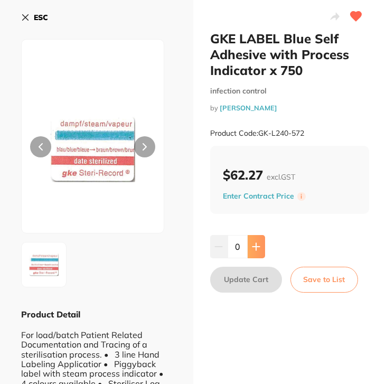
click at [253, 245] on icon at bounding box center [256, 246] width 8 height 8
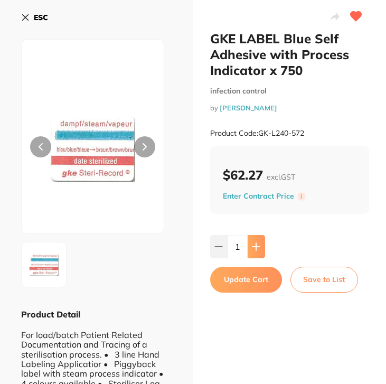
click at [253, 245] on icon at bounding box center [256, 246] width 8 height 8
type input "4"
click at [253, 276] on button "Update Cart" at bounding box center [246, 279] width 72 height 25
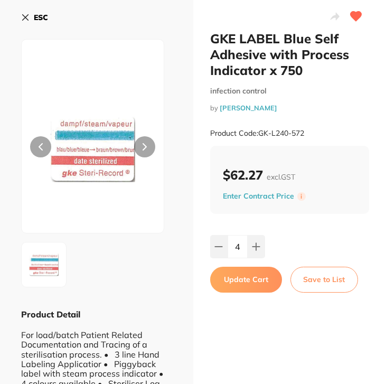
checkbox input "false"
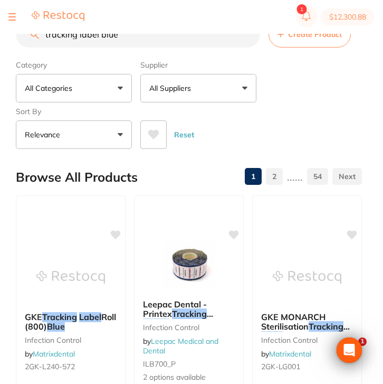
drag, startPoint x: 139, startPoint y: 42, endPoint x: 38, endPoint y: 38, distance: 100.9
click at [38, 38] on div "tracking label blue Create Product" at bounding box center [189, 34] width 346 height 26
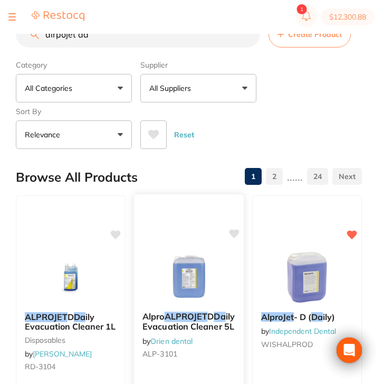
scroll to position [84, 0]
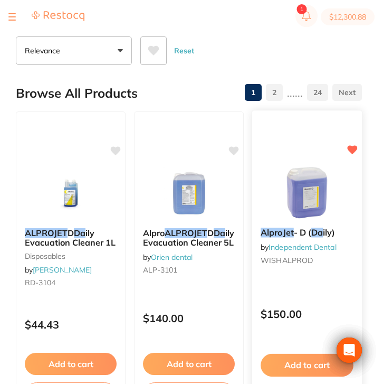
type input "alrpojet da"
click at [318, 279] on div "AlproJet - D ( Da ily) by Independent Dental WISHALPROD $150.00 Add to cart Sav…" at bounding box center [307, 263] width 111 height 307
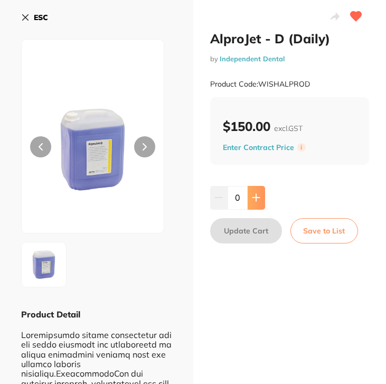
click at [257, 197] on icon at bounding box center [256, 197] width 8 height 8
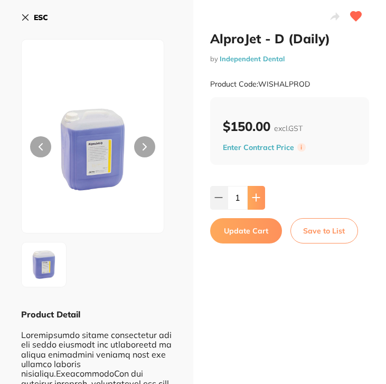
click at [254, 199] on icon at bounding box center [255, 197] width 7 height 7
type input "2"
click at [255, 230] on button "Update Cart" at bounding box center [246, 230] width 72 height 25
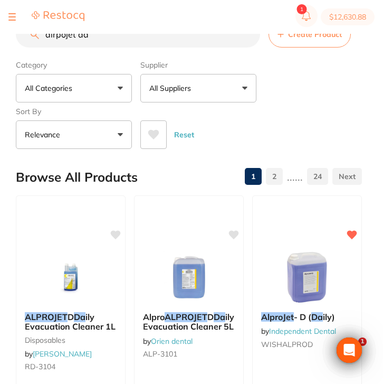
click at [104, 38] on input "alrpojet da" at bounding box center [138, 34] width 244 height 26
drag, startPoint x: 93, startPoint y: 37, endPoint x: 22, endPoint y: 37, distance: 70.8
click at [22, 37] on input "alrpojet da" at bounding box center [138, 34] width 244 height 26
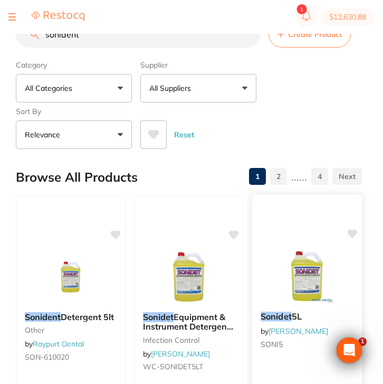
type input "sonident"
click at [330, 259] on img at bounding box center [306, 276] width 69 height 53
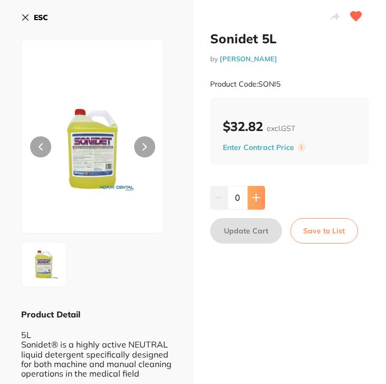
click at [252, 201] on icon at bounding box center [256, 197] width 8 height 8
type input "1"
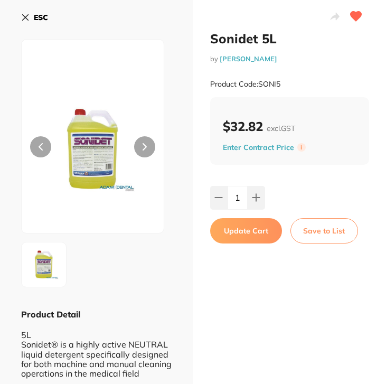
click at [248, 231] on button "Update Cart" at bounding box center [246, 230] width 72 height 25
checkbox input "false"
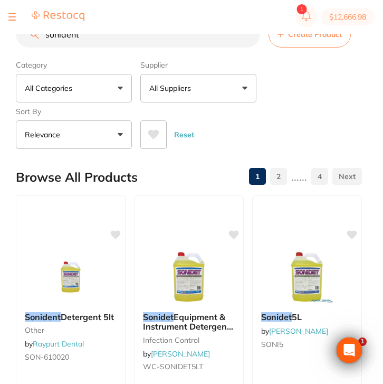
drag, startPoint x: 90, startPoint y: 39, endPoint x: 27, endPoint y: 38, distance: 62.8
click at [27, 38] on input "sonident" at bounding box center [138, 34] width 244 height 26
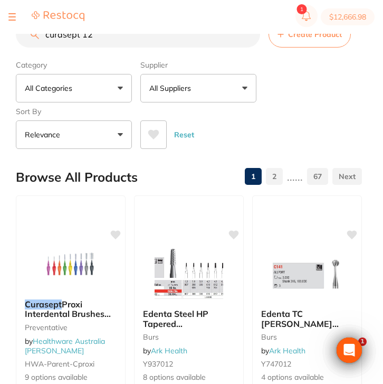
click at [205, 96] on button "All Suppliers" at bounding box center [198, 88] width 116 height 29
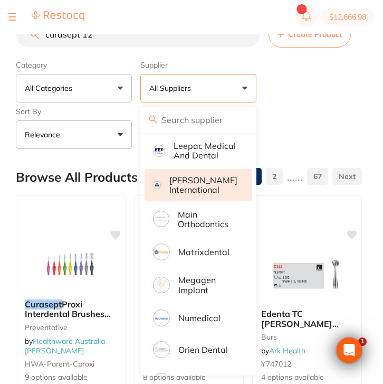
scroll to position [718, 0]
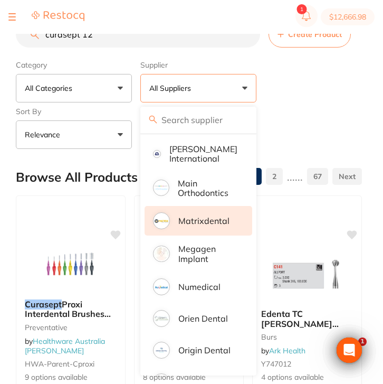
click at [203, 236] on li "Matrixdental" at bounding box center [199, 221] width 108 height 30
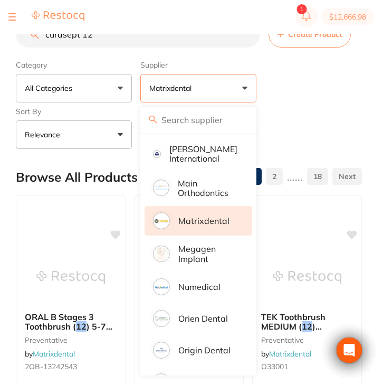
click at [321, 117] on div "Reset" at bounding box center [246, 130] width 213 height 37
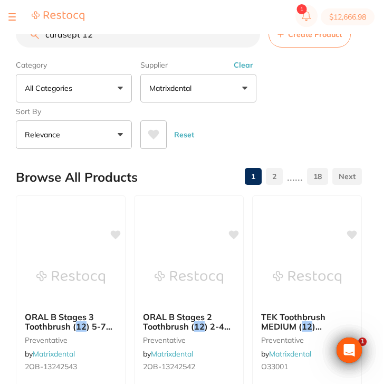
scroll to position [0, 0]
click at [115, 34] on input "curasept 12" at bounding box center [138, 34] width 244 height 26
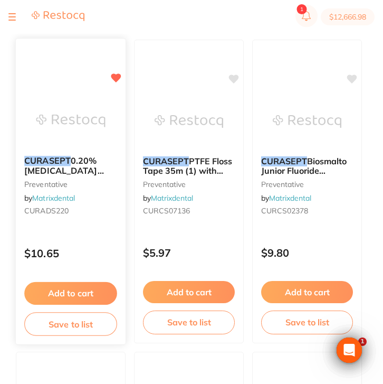
type input "curasept"
click at [92, 243] on div "$10.65" at bounding box center [71, 251] width 110 height 29
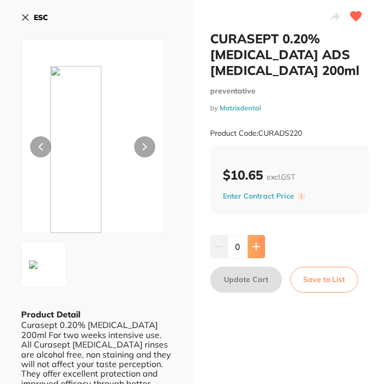
click at [252, 251] on icon at bounding box center [256, 246] width 8 height 8
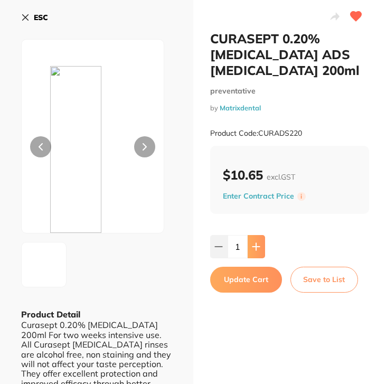
click at [252, 251] on icon at bounding box center [256, 246] width 8 height 8
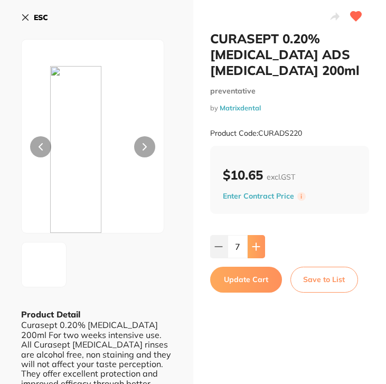
click at [252, 251] on icon at bounding box center [256, 246] width 8 height 8
click at [228, 249] on input "11" at bounding box center [238, 246] width 20 height 23
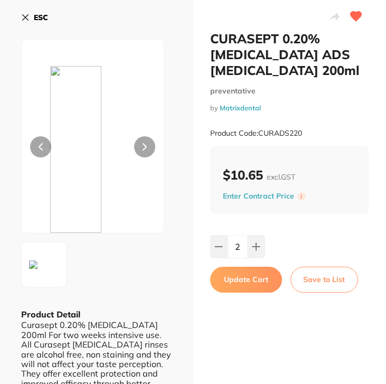
type input "20"
click at [245, 281] on button "Update Cart" at bounding box center [246, 279] width 72 height 25
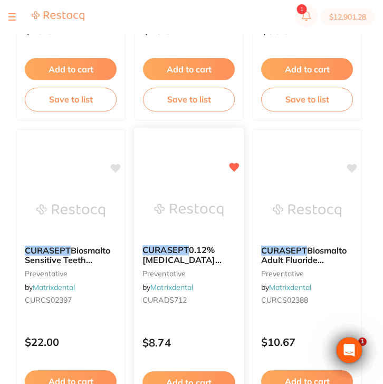
click at [217, 289] on div "CURASEPT 0.12% Chlorhexidine Toothpaste 75ml preventative by Matrixdental CURAD…" at bounding box center [189, 277] width 110 height 81
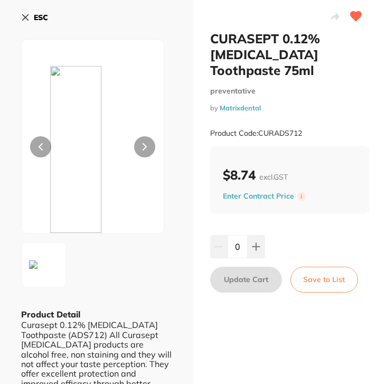
click at [244, 248] on input "0" at bounding box center [238, 246] width 20 height 23
type input "10"
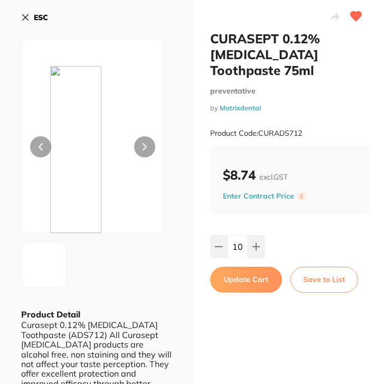
click at [255, 304] on div "CURASEPT 0.12% Chlorhexidine Toothpaste 75ml preventative by Matrixdental Produ…" at bounding box center [289, 315] width 193 height 630
click at [261, 283] on button "Update Cart" at bounding box center [246, 279] width 72 height 25
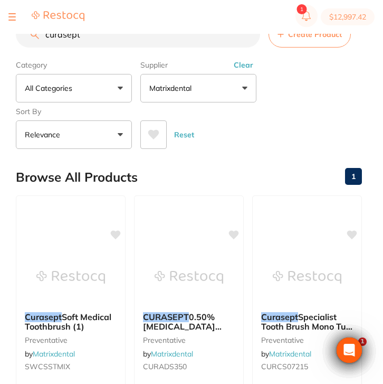
drag, startPoint x: 110, startPoint y: 39, endPoint x: 36, endPoint y: 36, distance: 74.5
click at [36, 36] on div "curasept Create Product" at bounding box center [189, 34] width 346 height 26
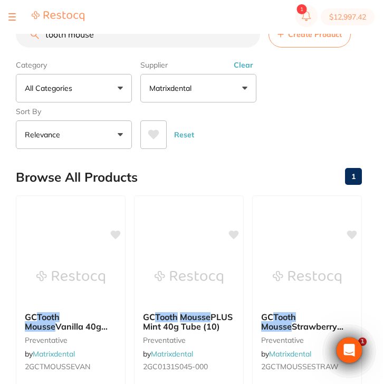
type input "tooth mouse"
click at [184, 88] on p "Matrixdental" at bounding box center [172, 88] width 46 height 11
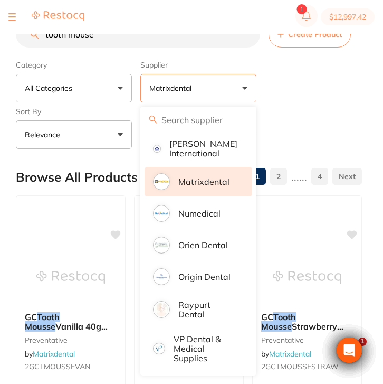
scroll to position [84, 0]
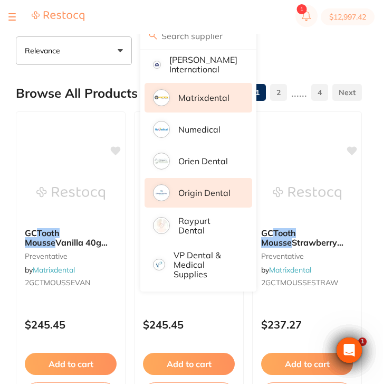
click at [215, 185] on li "Origin Dental" at bounding box center [199, 193] width 108 height 30
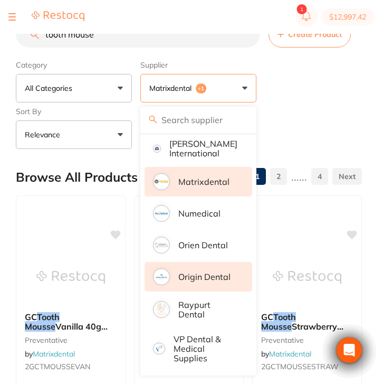
click at [326, 107] on div "Category All Categories All Categories crown & bridge disposables infection con…" at bounding box center [189, 102] width 346 height 93
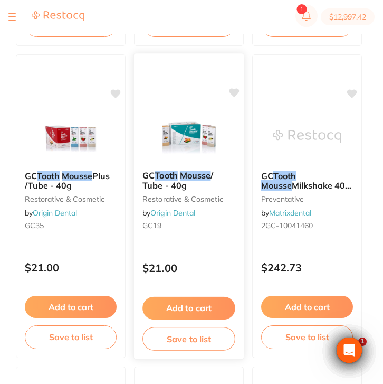
click at [194, 238] on div "GC Tooth Mousse / Tube - 40g restorative & cosmetic by Origin Dental GC19" at bounding box center [189, 202] width 110 height 81
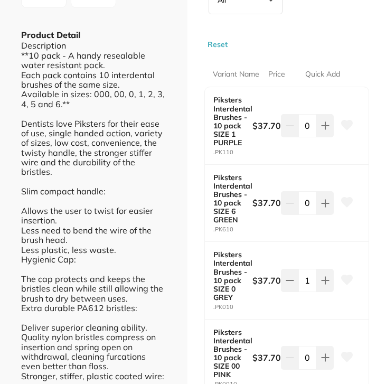
scroll to position [279, 0]
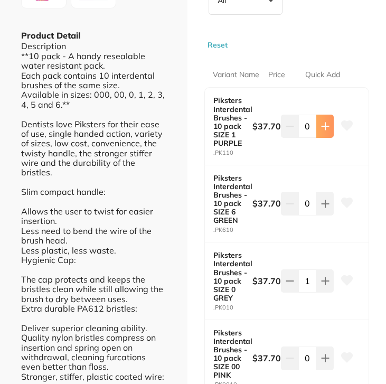
click at [322, 127] on icon at bounding box center [325, 126] width 7 height 7
type input "1"
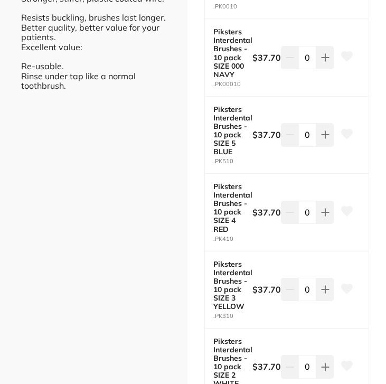
scroll to position [689, 0]
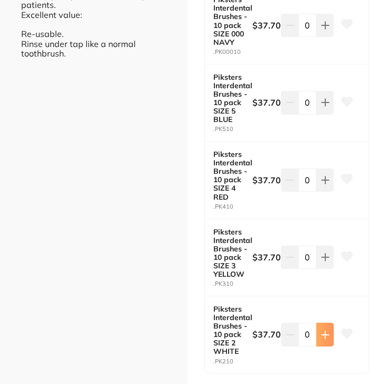
click at [331, 331] on button at bounding box center [324, 334] width 17 height 23
type input "1"
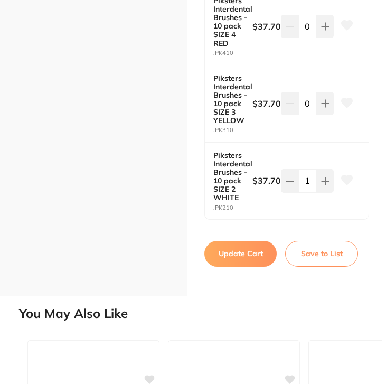
click at [250, 250] on button "Update Cart" at bounding box center [240, 253] width 72 height 25
checkbox input "false"
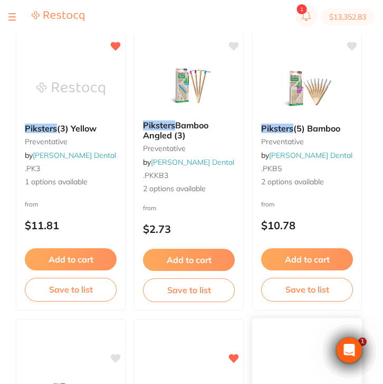
scroll to position [500, 0]
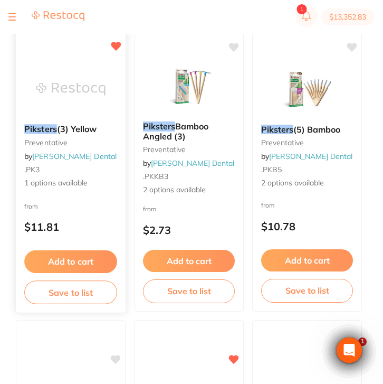
click at [86, 187] on span "1 options available" at bounding box center [70, 183] width 93 height 11
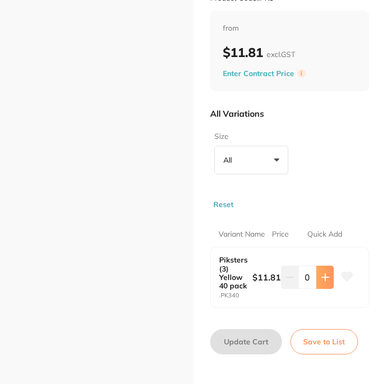
click at [324, 280] on icon at bounding box center [325, 277] width 7 height 7
type input "1"
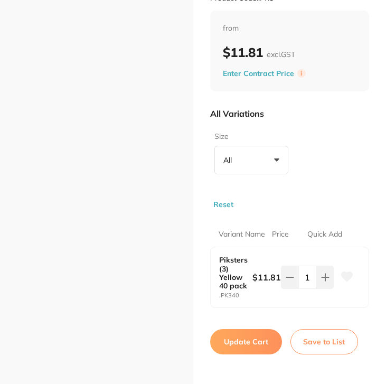
click at [249, 354] on button "Update Cart" at bounding box center [246, 341] width 72 height 25
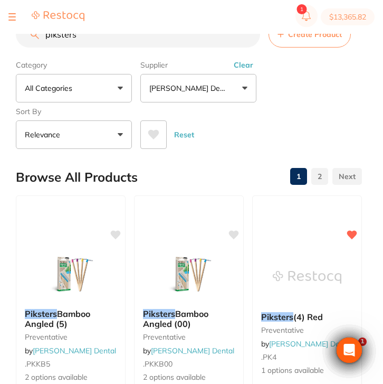
click at [245, 69] on button "Clear" at bounding box center [244, 65] width 26 height 10
drag, startPoint x: 111, startPoint y: 41, endPoint x: 14, endPoint y: 40, distance: 96.6
click at [14, 40] on div "$13,365.82 North West Dental Burni... Switch account Riaz [MEDICAL_DATA] Expert…" at bounding box center [191, 175] width 383 height 350
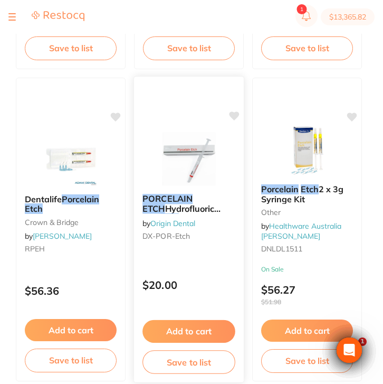
scroll to position [1053, 0]
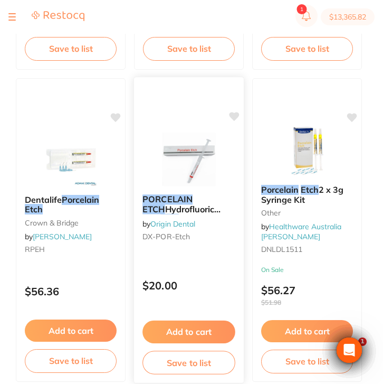
type input "porcelain etch"
click at [224, 262] on div "PORCELAIN ETCH Hydrofluoric Acid Etch ant by Origin Dental DX-POR-Etch $20.00 A…" at bounding box center [189, 230] width 111 height 307
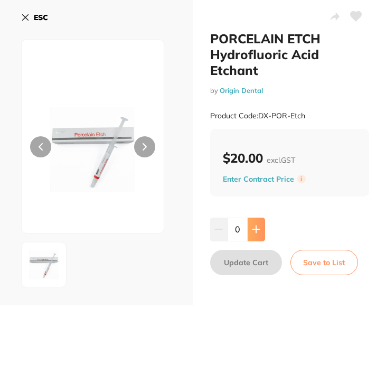
click at [258, 233] on icon at bounding box center [256, 229] width 8 height 8
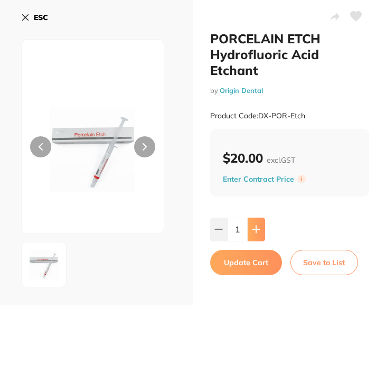
click at [258, 233] on icon at bounding box center [256, 229] width 8 height 8
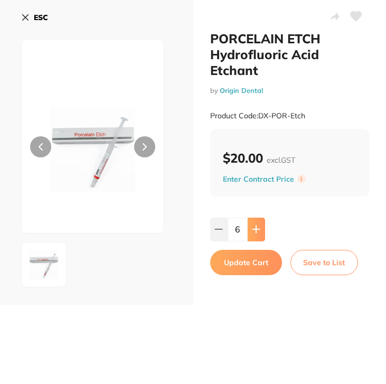
click at [258, 233] on icon at bounding box center [256, 229] width 8 height 8
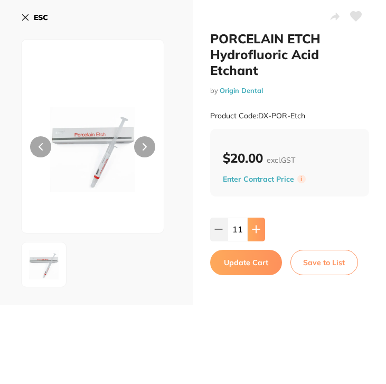
click at [258, 233] on icon at bounding box center [256, 229] width 8 height 8
type input "12"
click at [258, 267] on button "Update Cart" at bounding box center [246, 262] width 72 height 25
